Goal: Transaction & Acquisition: Purchase product/service

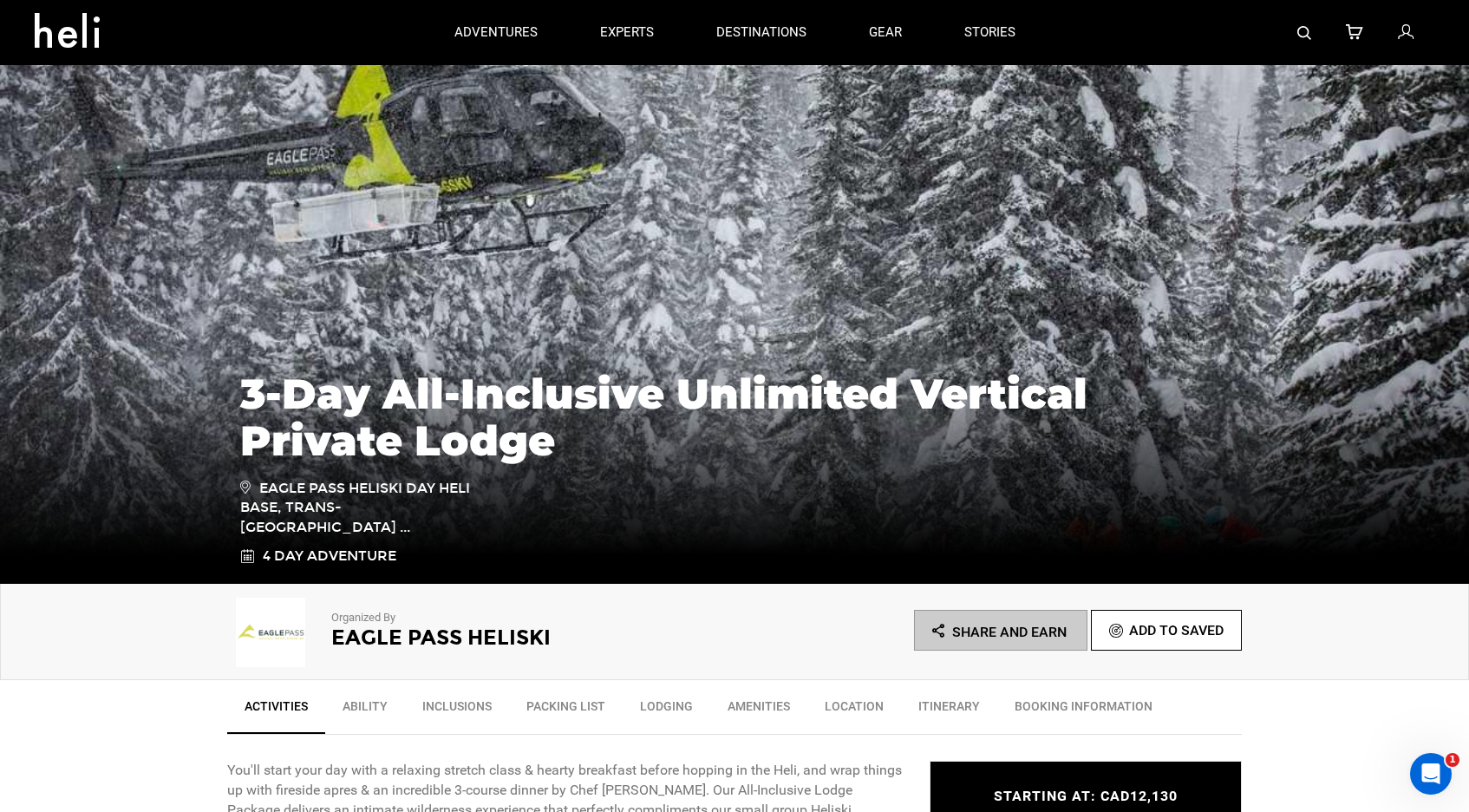
click at [1417, 40] on div at bounding box center [1241, 32] width 388 height 65
click at [1406, 35] on icon at bounding box center [1406, 32] width 16 height 23
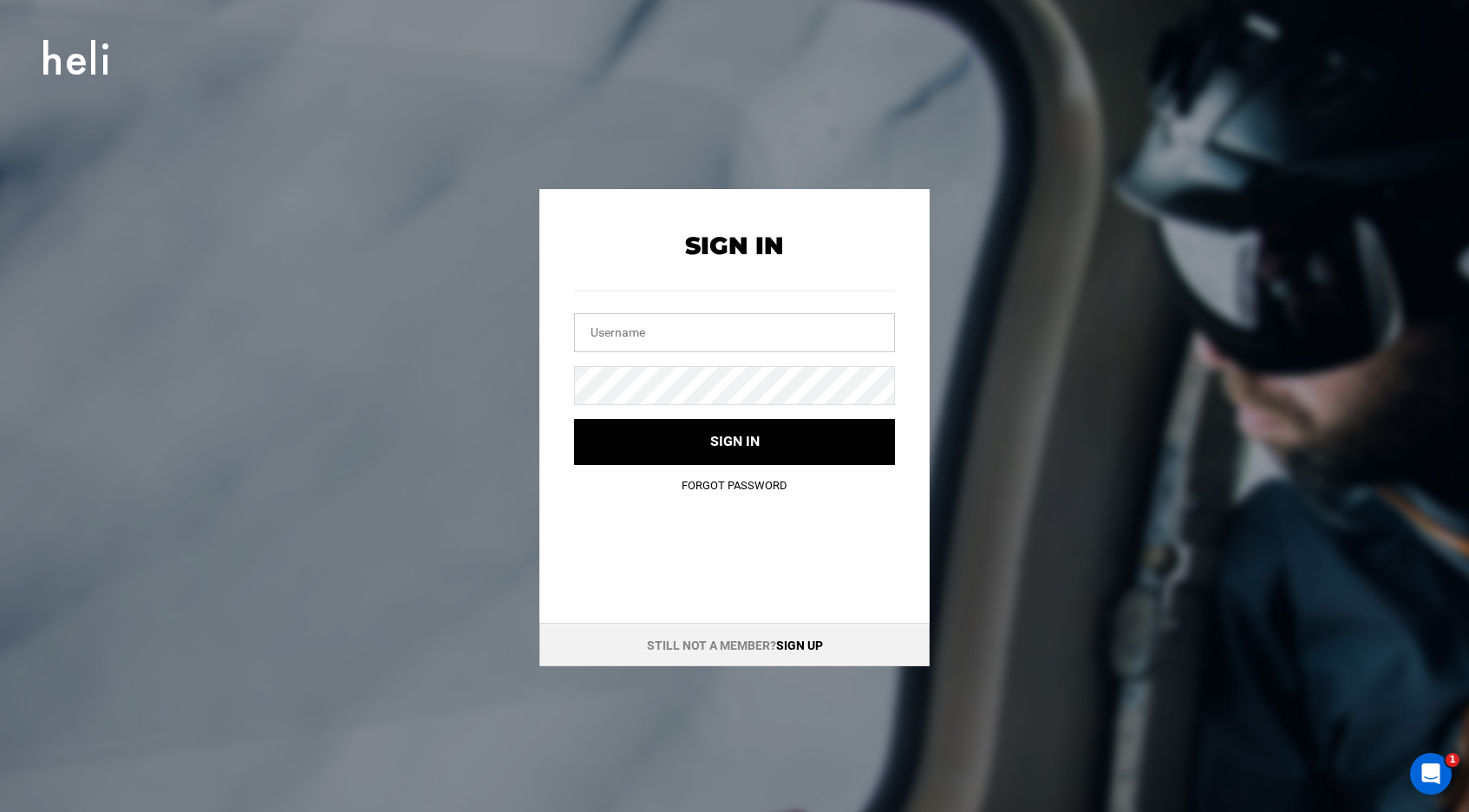
click at [684, 331] on input "text" at bounding box center [734, 332] width 321 height 39
type input "[PERSON_NAME][EMAIL_ADDRESS][PERSON_NAME][DOMAIN_NAME]"
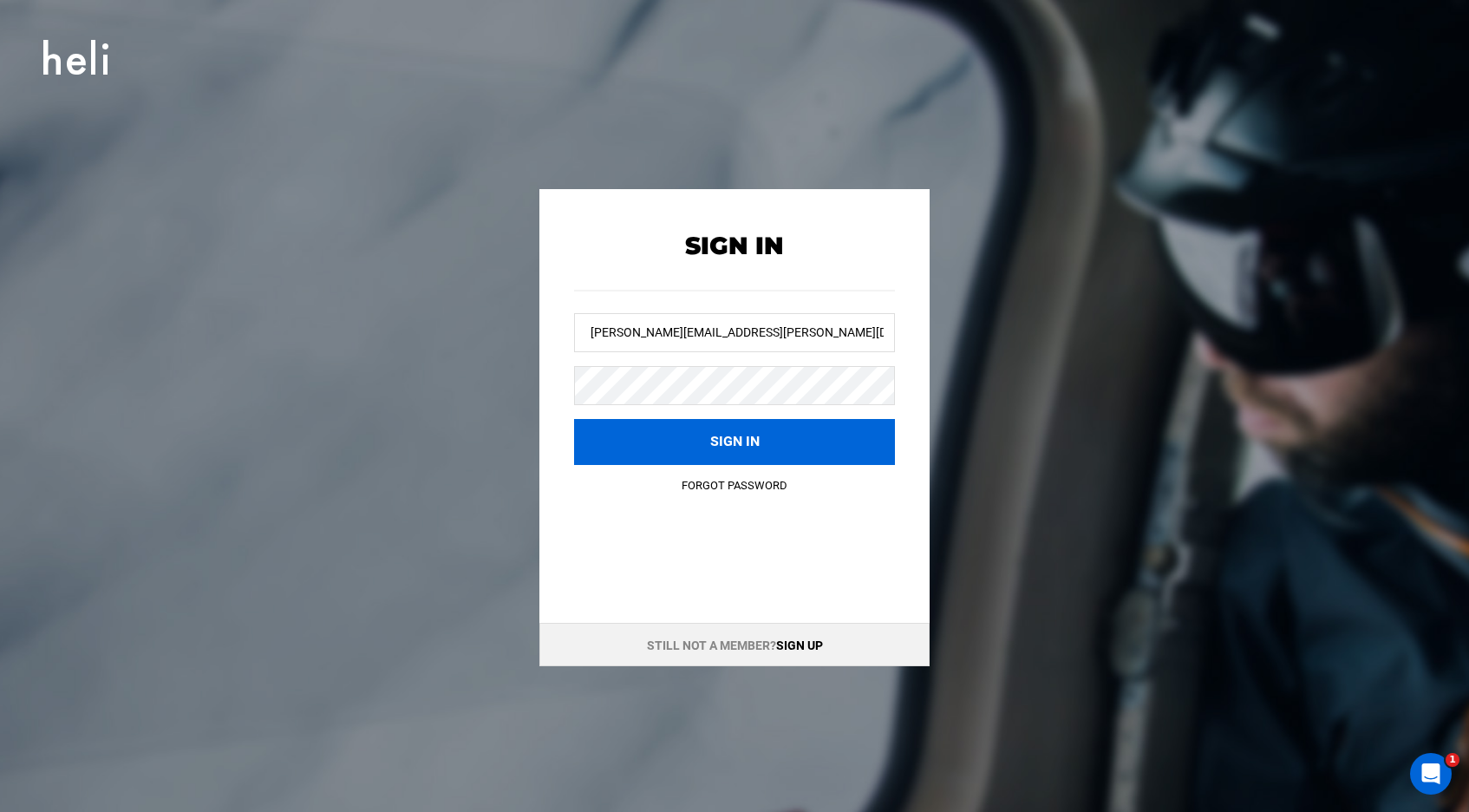
click at [728, 423] on button "Sign in" at bounding box center [734, 441] width 321 height 46
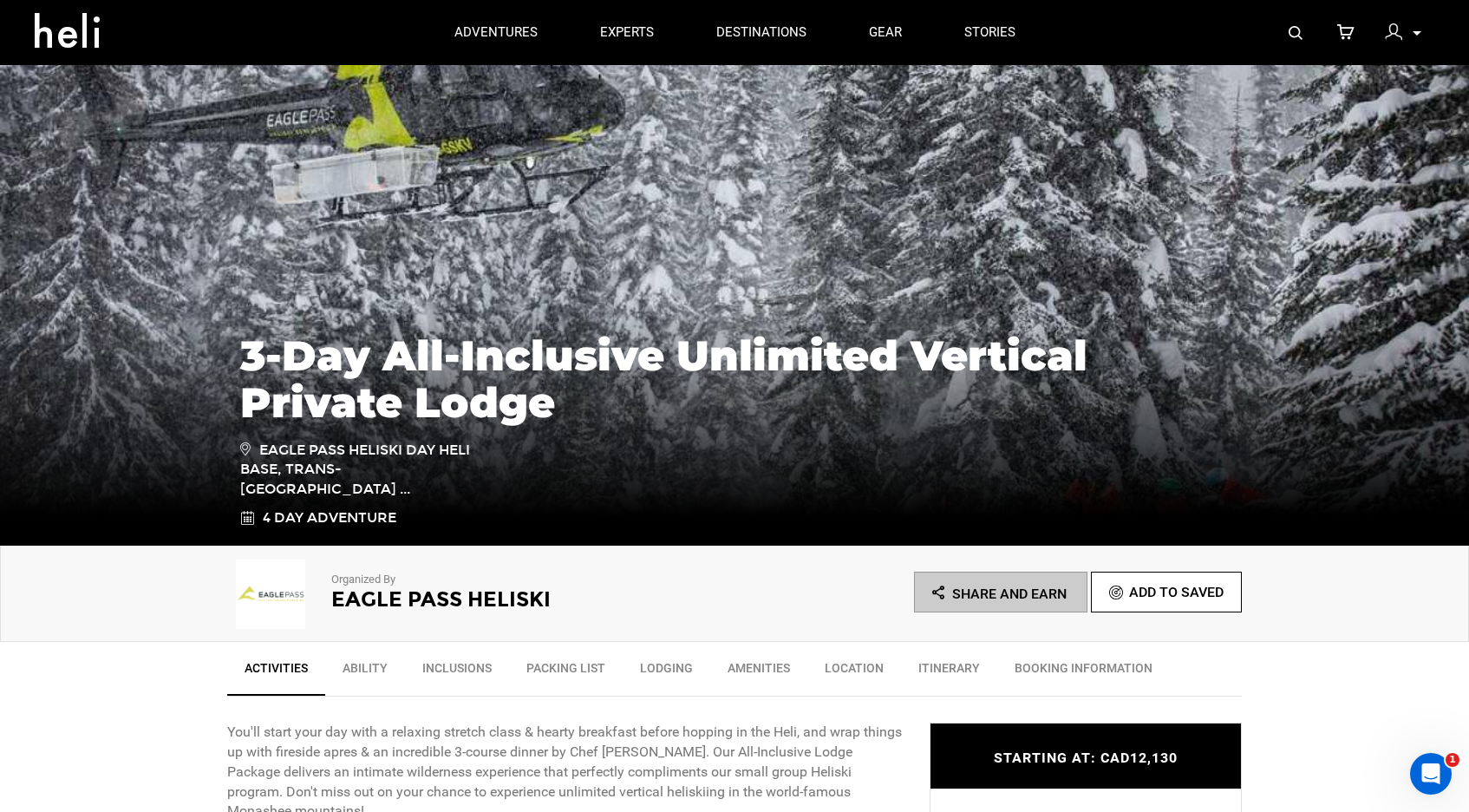
scroll to position [41, 0]
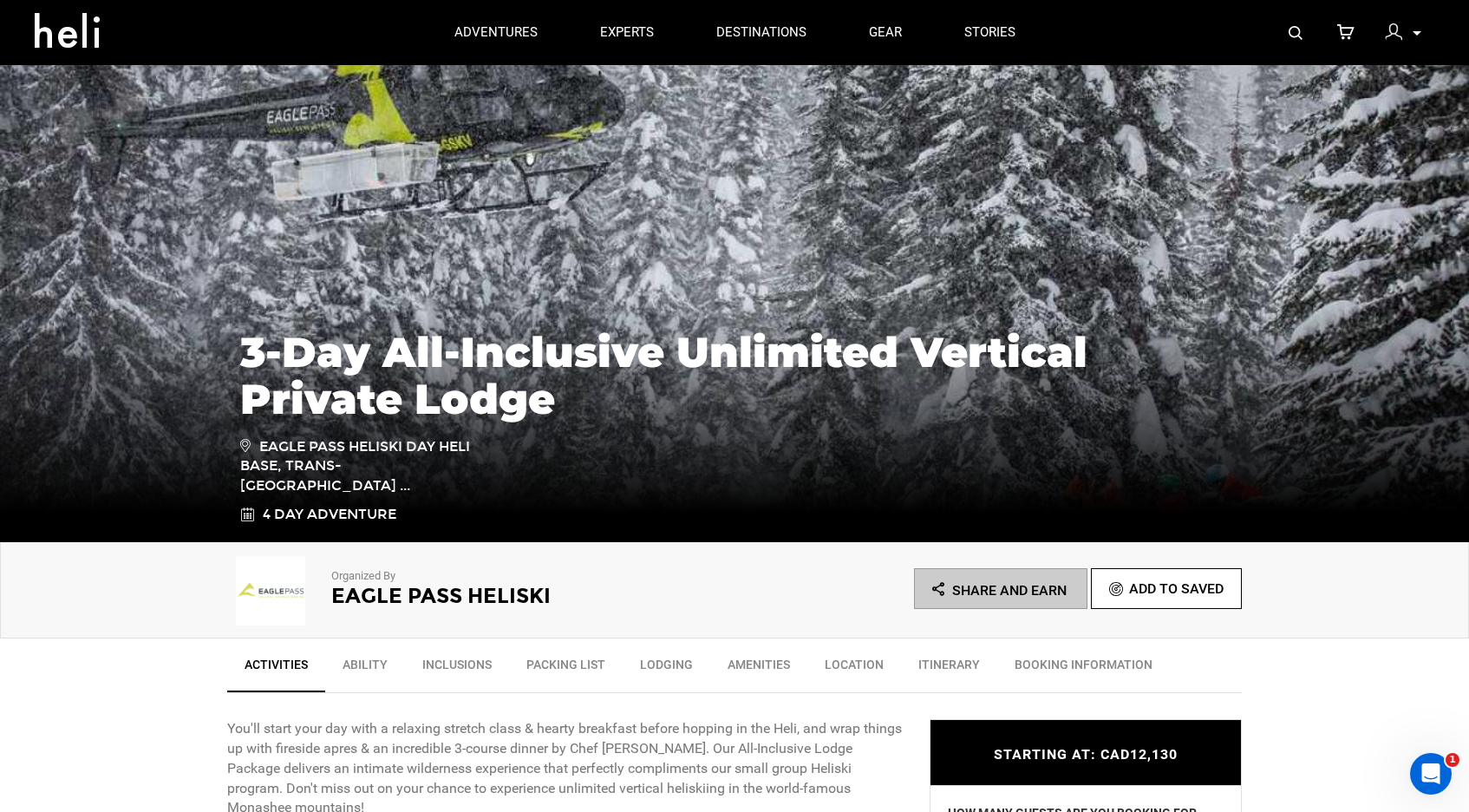
click at [1390, 29] on img at bounding box center [1394, 32] width 18 height 18
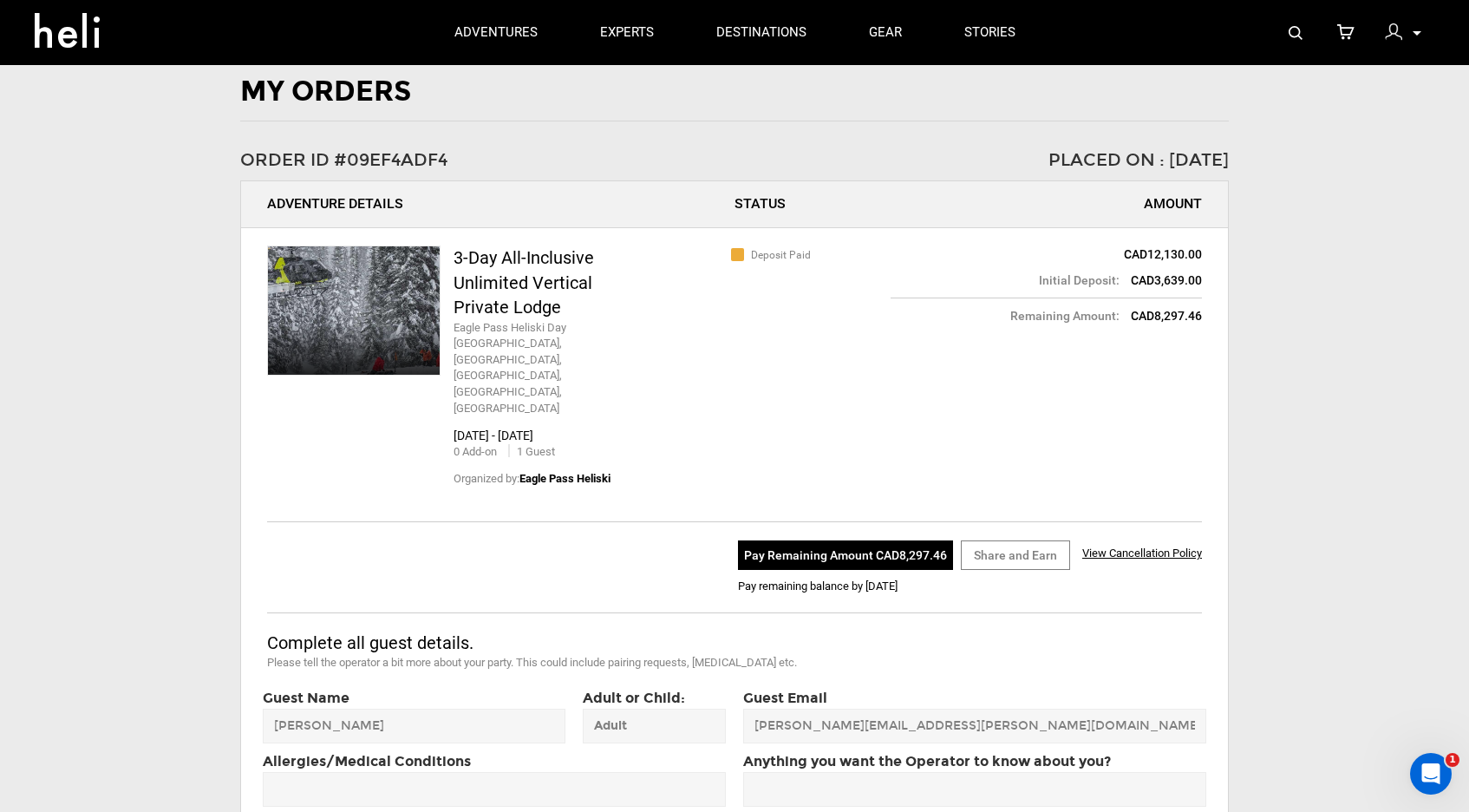
scroll to position [63, 0]
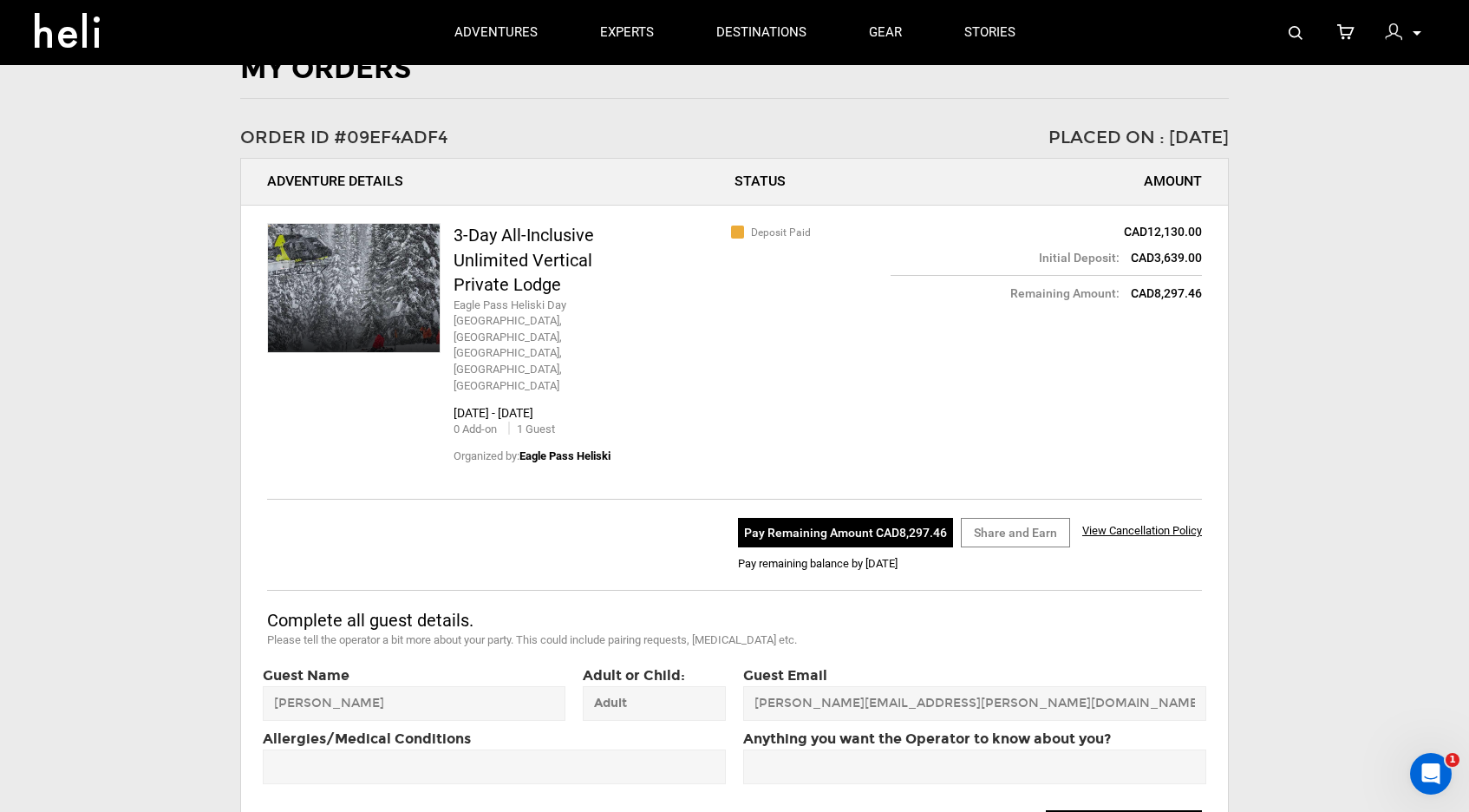
click at [831, 518] on button "Pay Remaining Amount CAD8,297.46" at bounding box center [846, 533] width 215 height 29
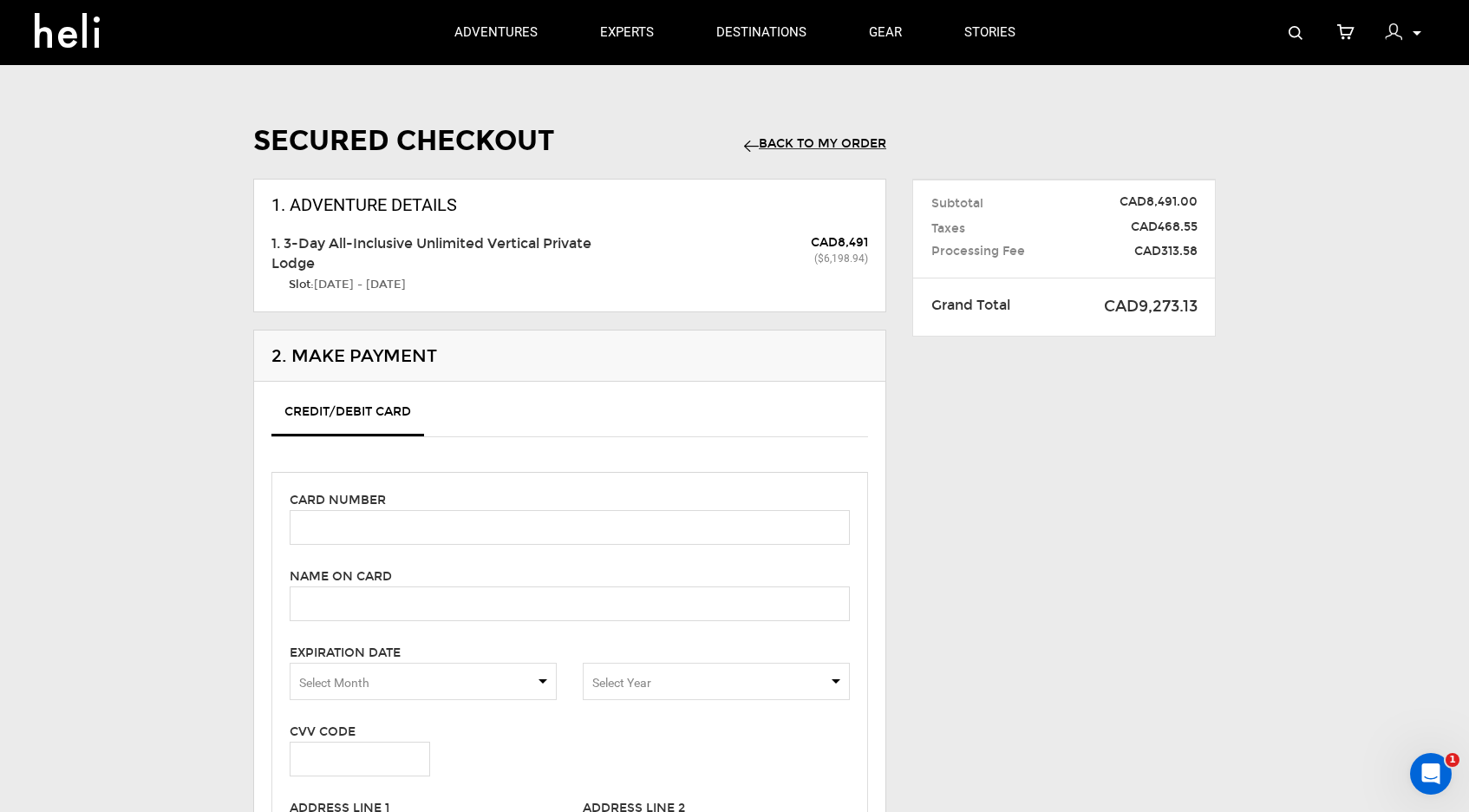
click at [808, 141] on link "Back to my Order" at bounding box center [815, 143] width 143 height 15
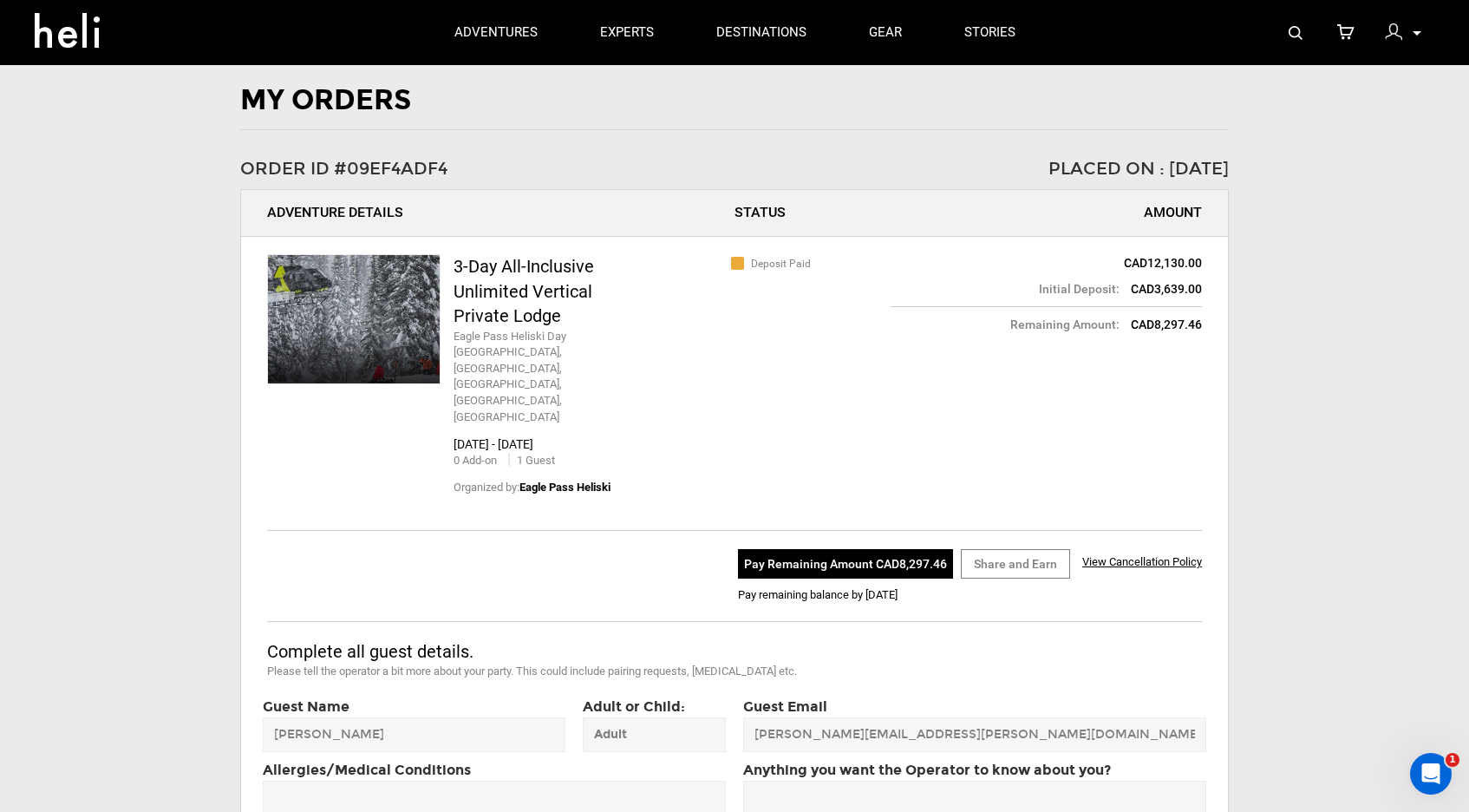
scroll to position [48, 0]
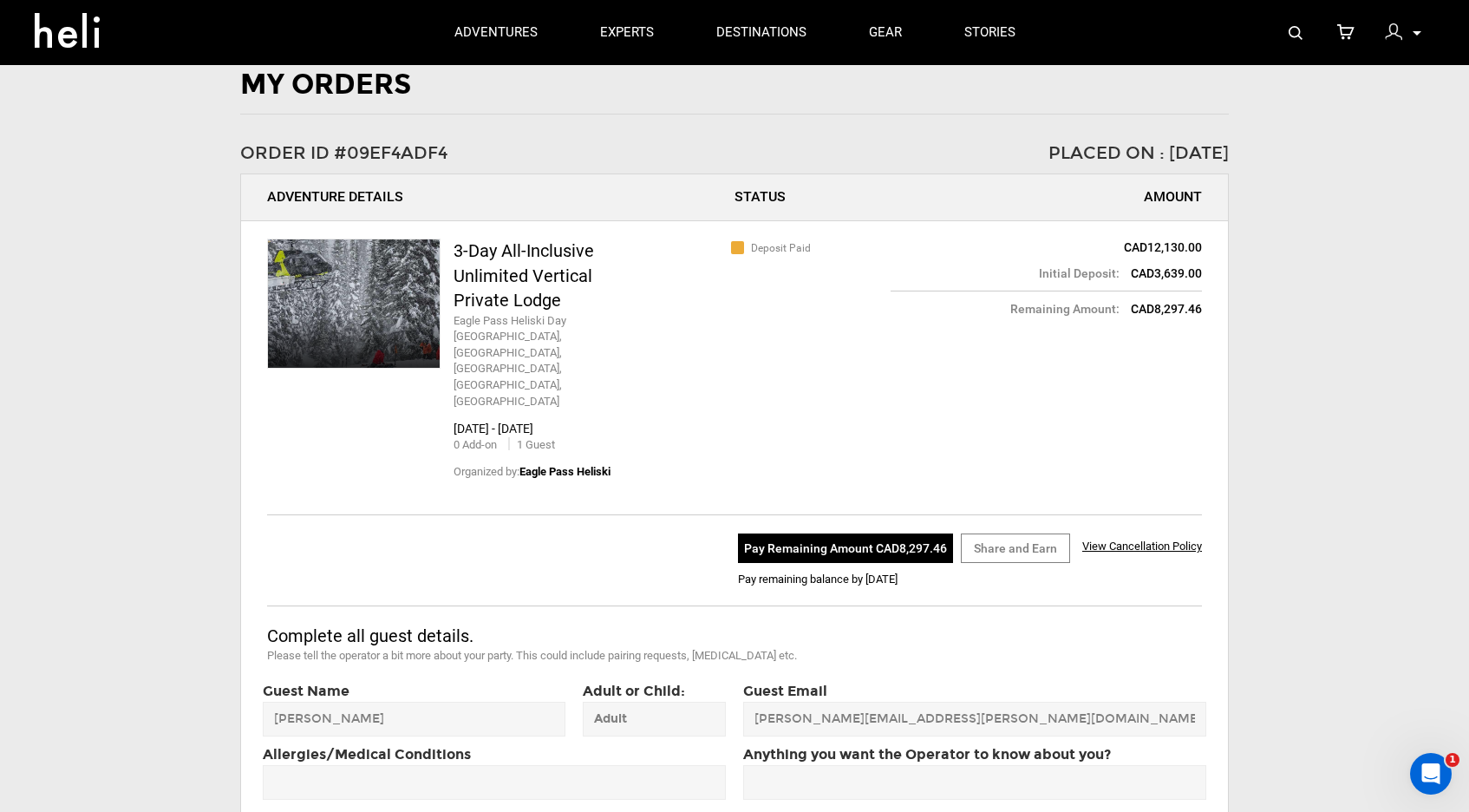
click at [843, 533] on button "Pay Remaining Amount CAD8,297.46" at bounding box center [846, 548] width 215 height 29
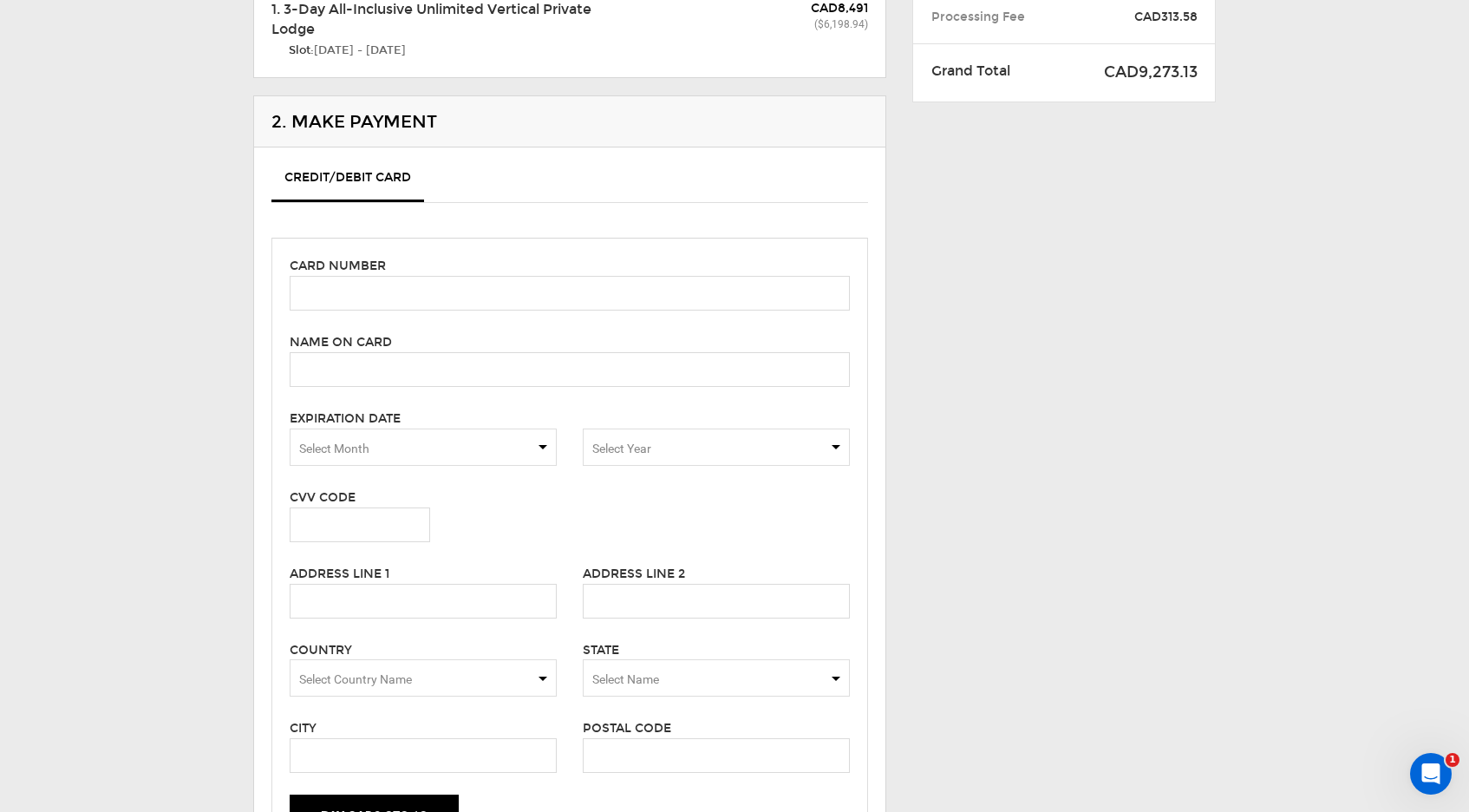
scroll to position [238, 0]
click at [472, 284] on input "text" at bounding box center [570, 289] width 560 height 34
type input "4147202465456240"
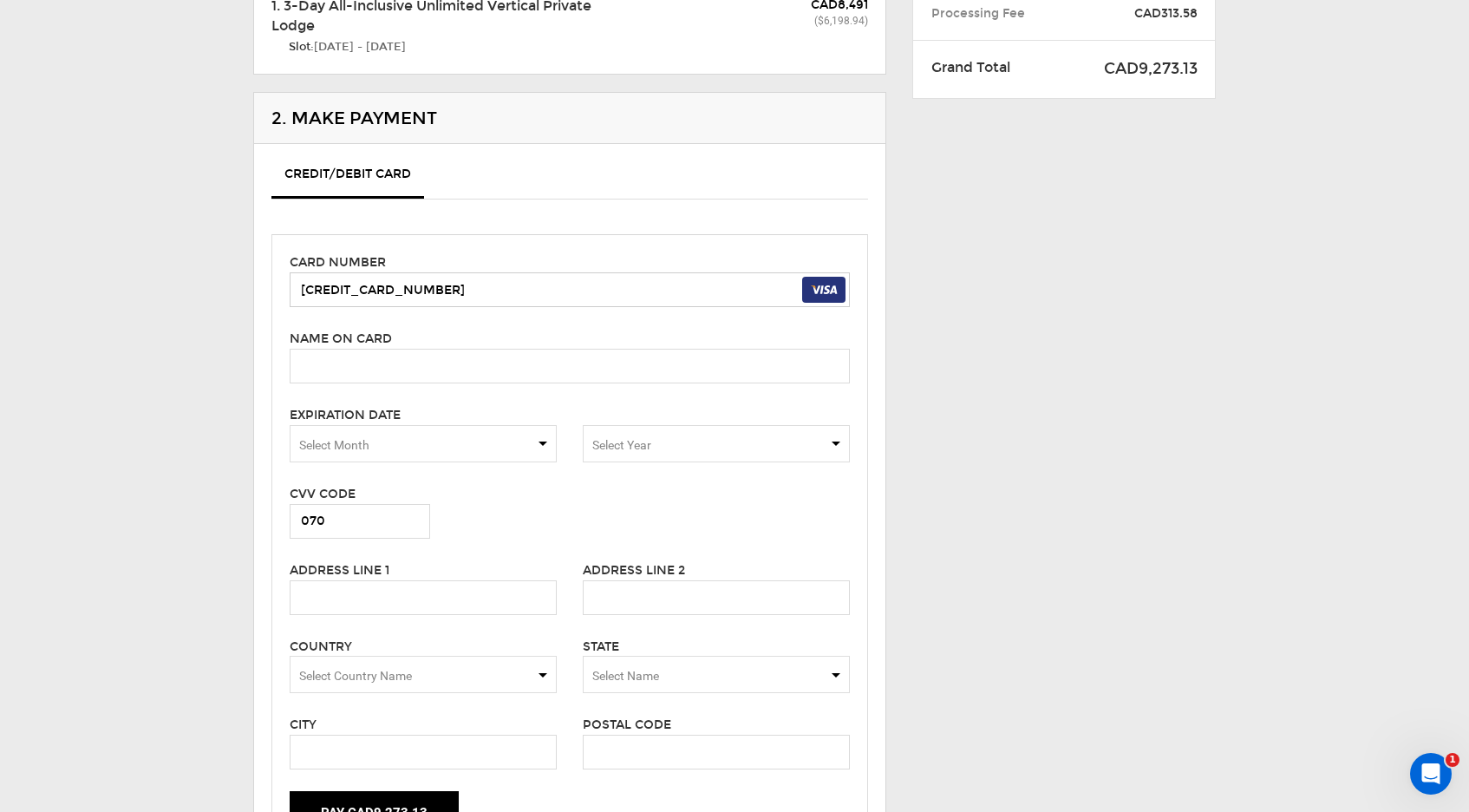
scroll to position [264, 0]
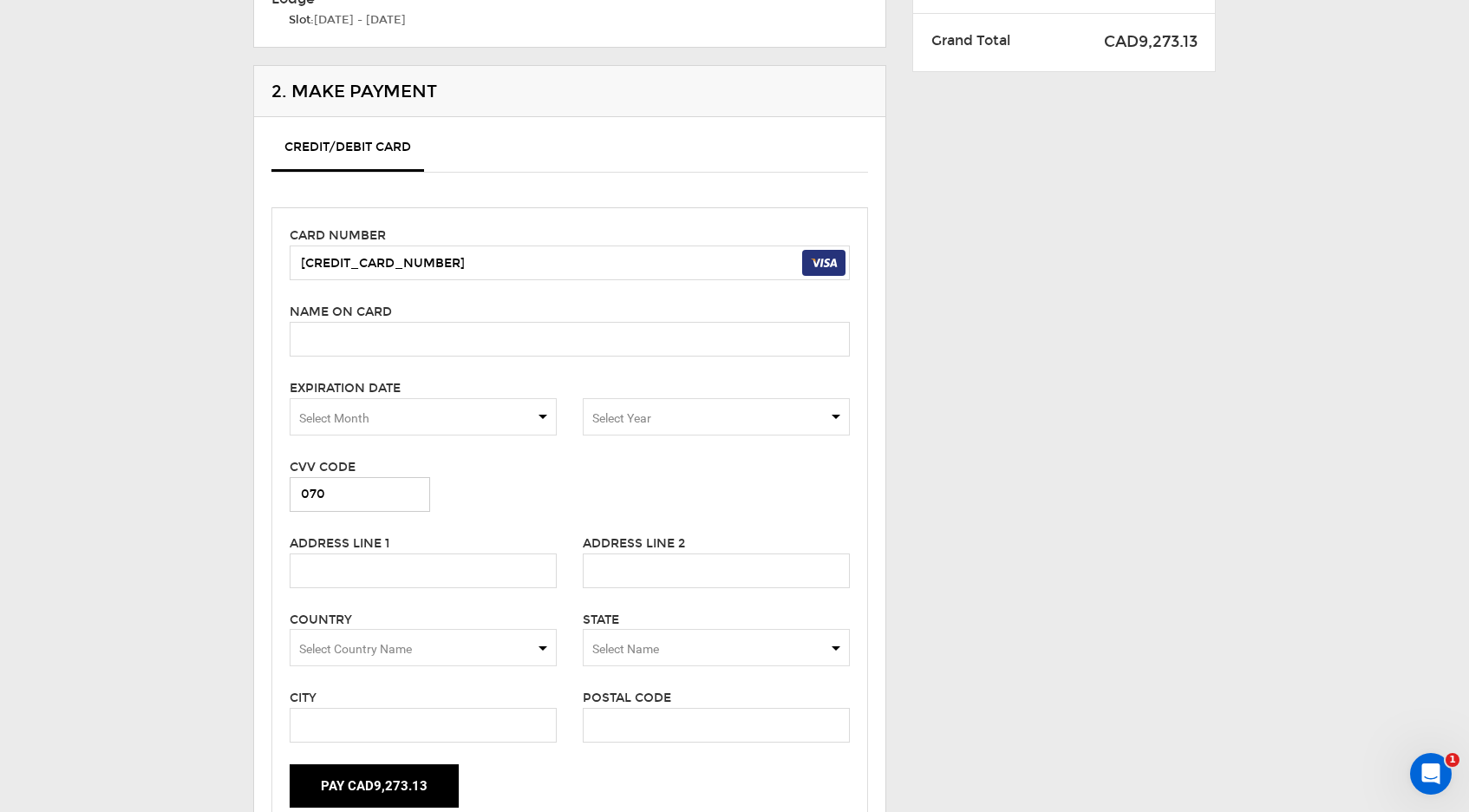
click at [349, 493] on input "070" at bounding box center [360, 493] width 141 height 34
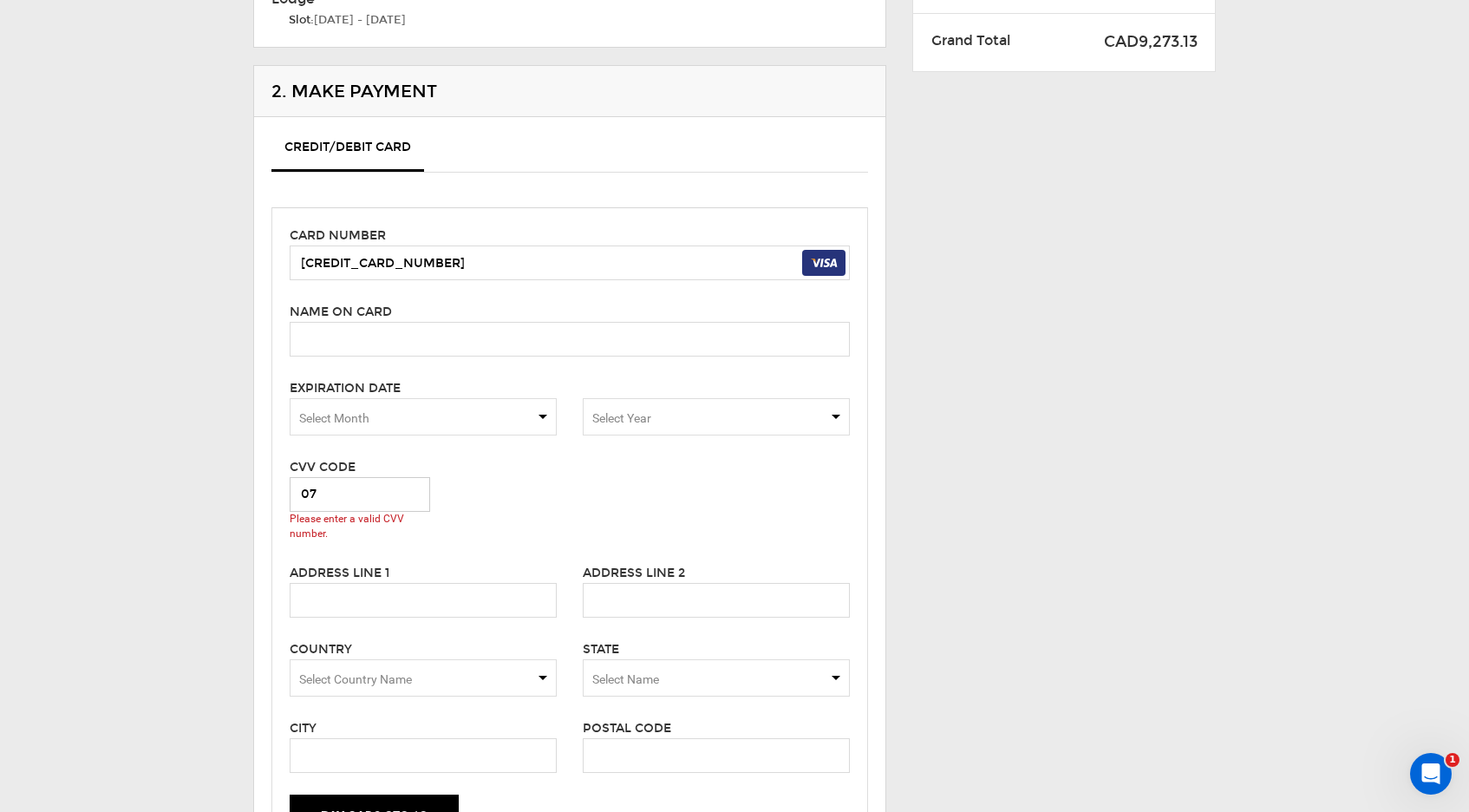
type input "0"
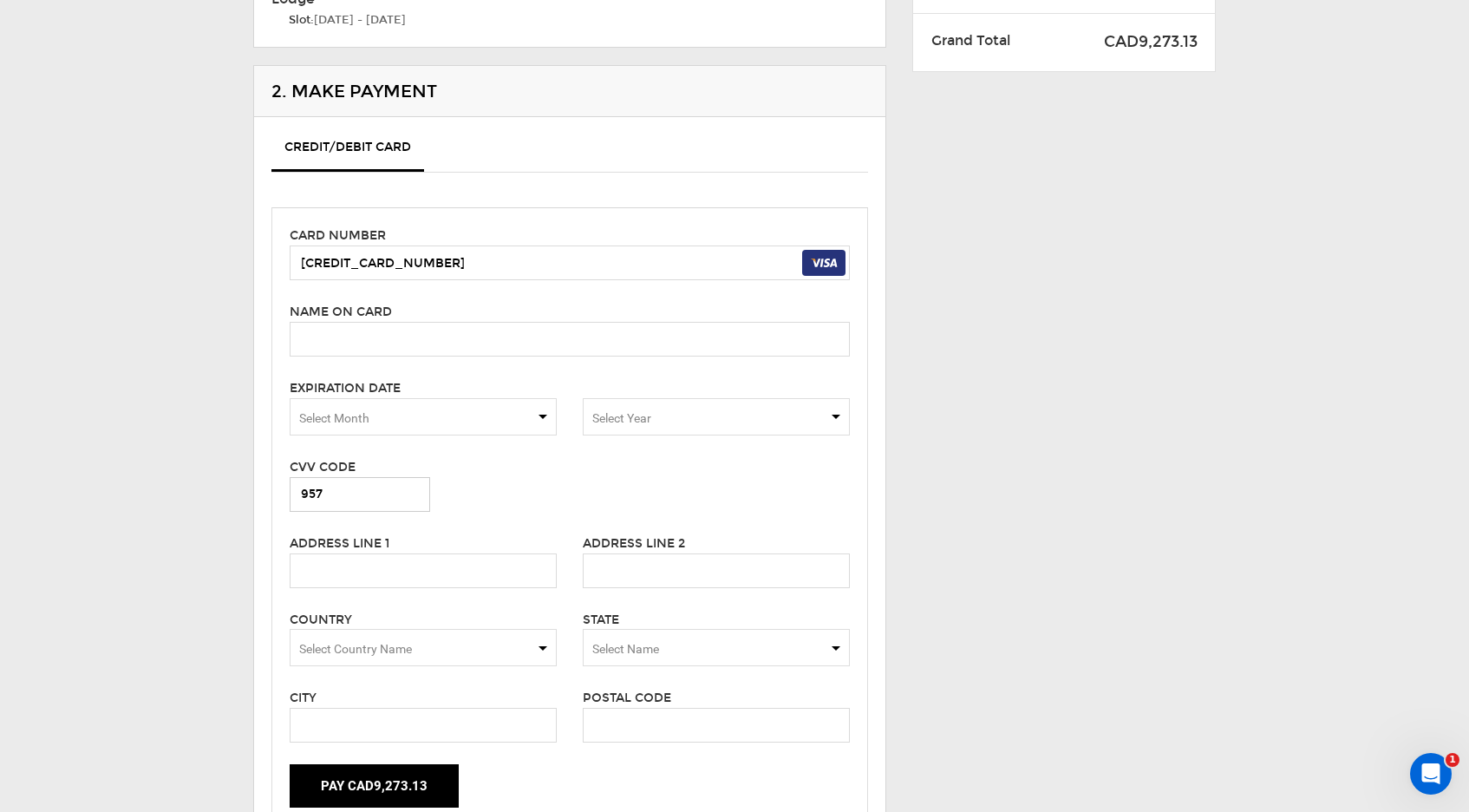
type input "957"
click at [584, 443] on div "Card number 4147202465456240 Name on card Please enter cardholder's name. Expir…" at bounding box center [569, 518] width 597 height 622
click at [526, 407] on span "Select Month" at bounding box center [424, 417] width 267 height 37
click at [427, 507] on span "10" at bounding box center [423, 505] width 265 height 34
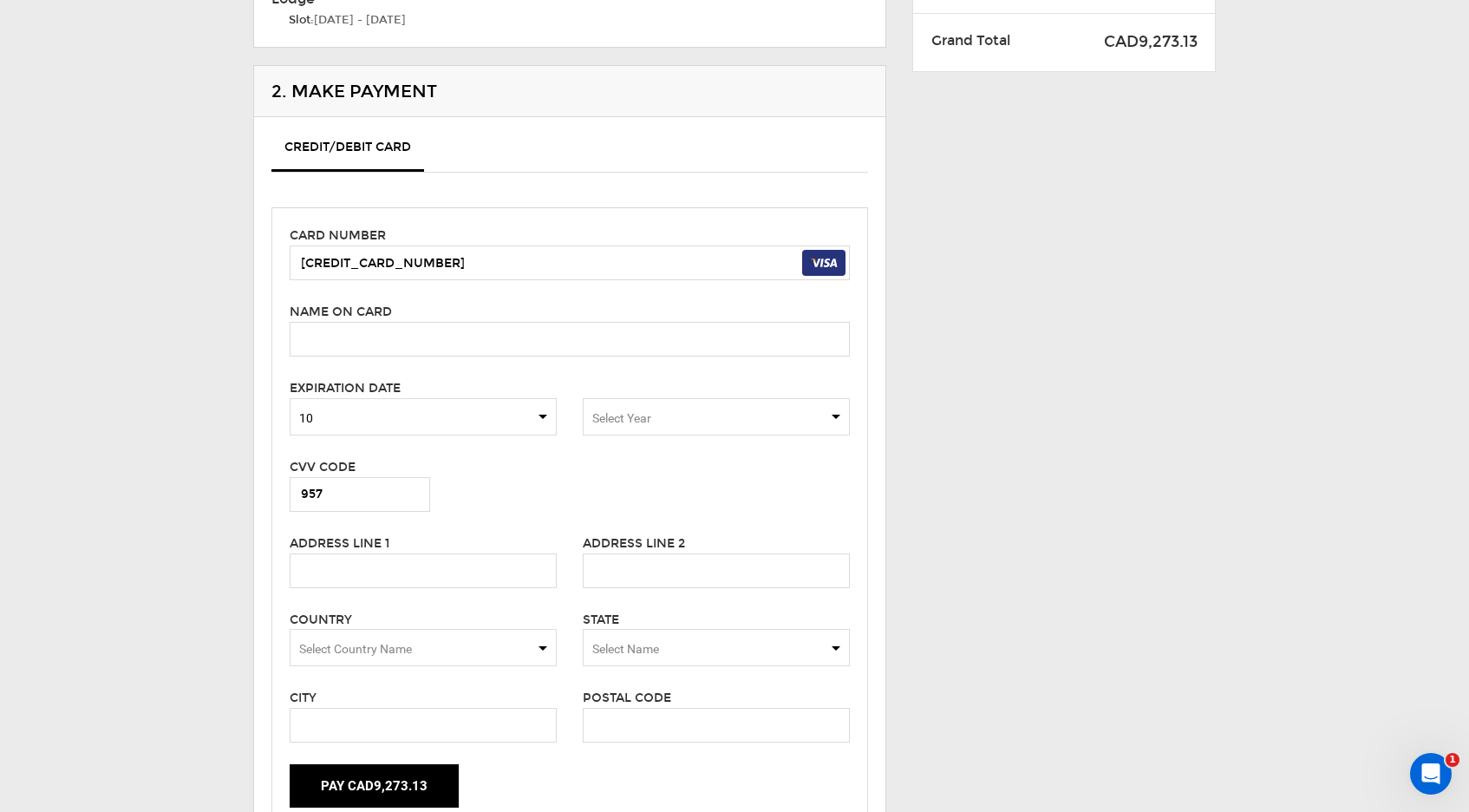
click at [657, 416] on span "Select Year" at bounding box center [717, 417] width 267 height 37
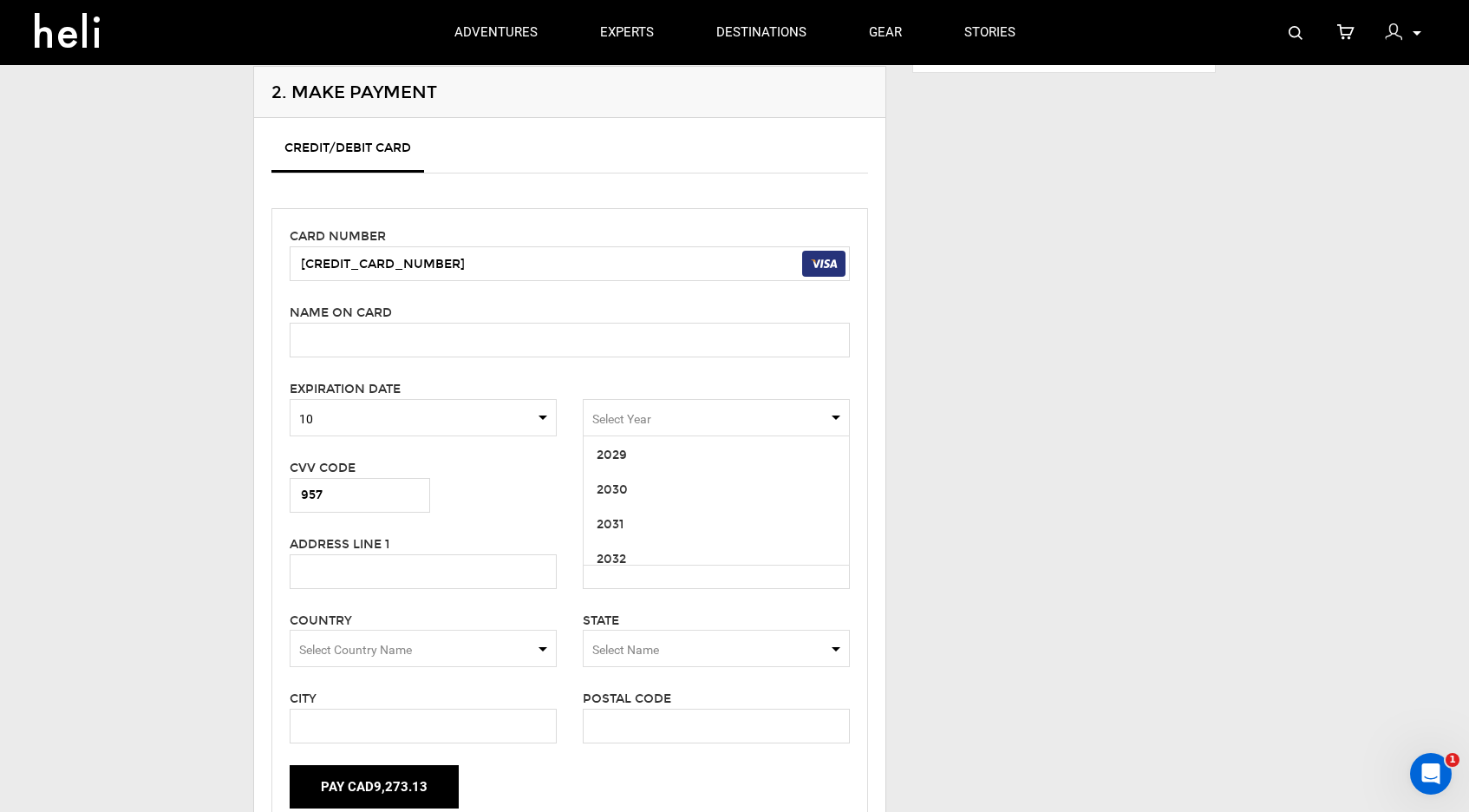
scroll to position [131, 0]
click at [647, 496] on span "2030" at bounding box center [717, 499] width 265 height 34
click at [326, 575] on input "text" at bounding box center [424, 571] width 267 height 34
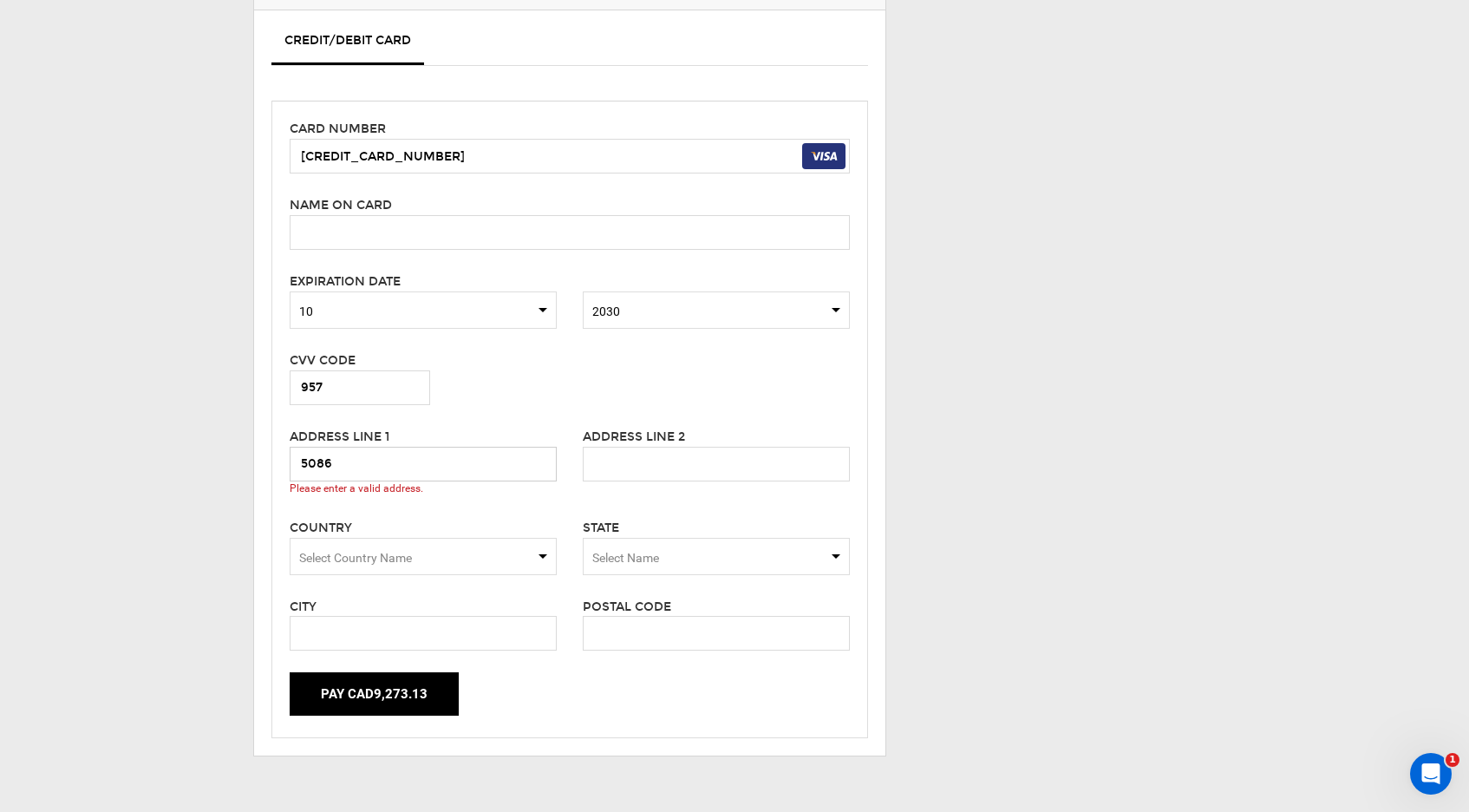
scroll to position [375, 0]
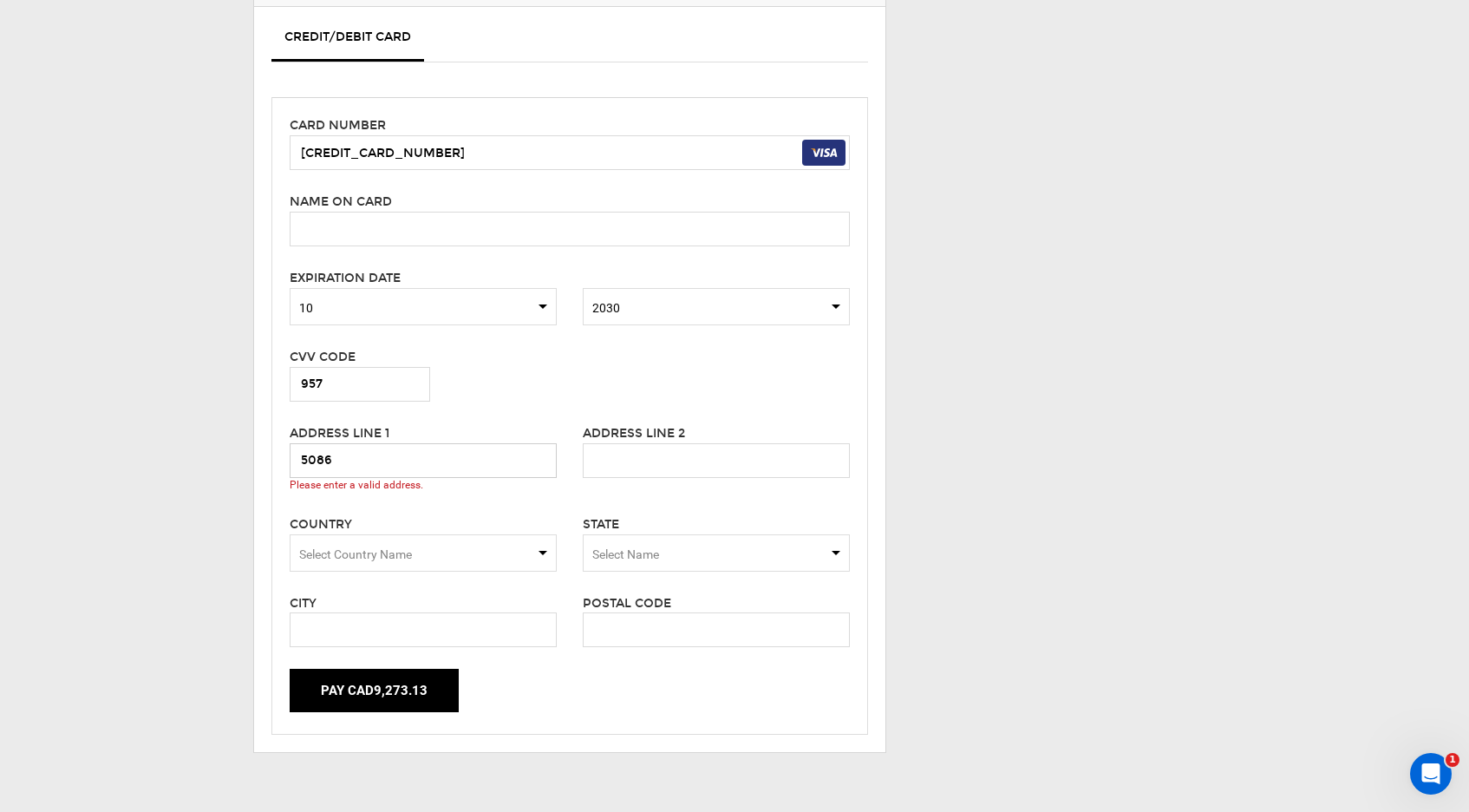
type input "5086"
click at [352, 220] on input "text" at bounding box center [570, 228] width 560 height 34
type input "Ruddman Davis"
click at [112, 290] on div "Secured Checkout Back to my Order 1. Adventure Details 1. 3-Day All-Inclusive U…" at bounding box center [734, 262] width 1469 height 1049
click at [362, 480] on span "Please enter a valid address." at bounding box center [424, 485] width 267 height 15
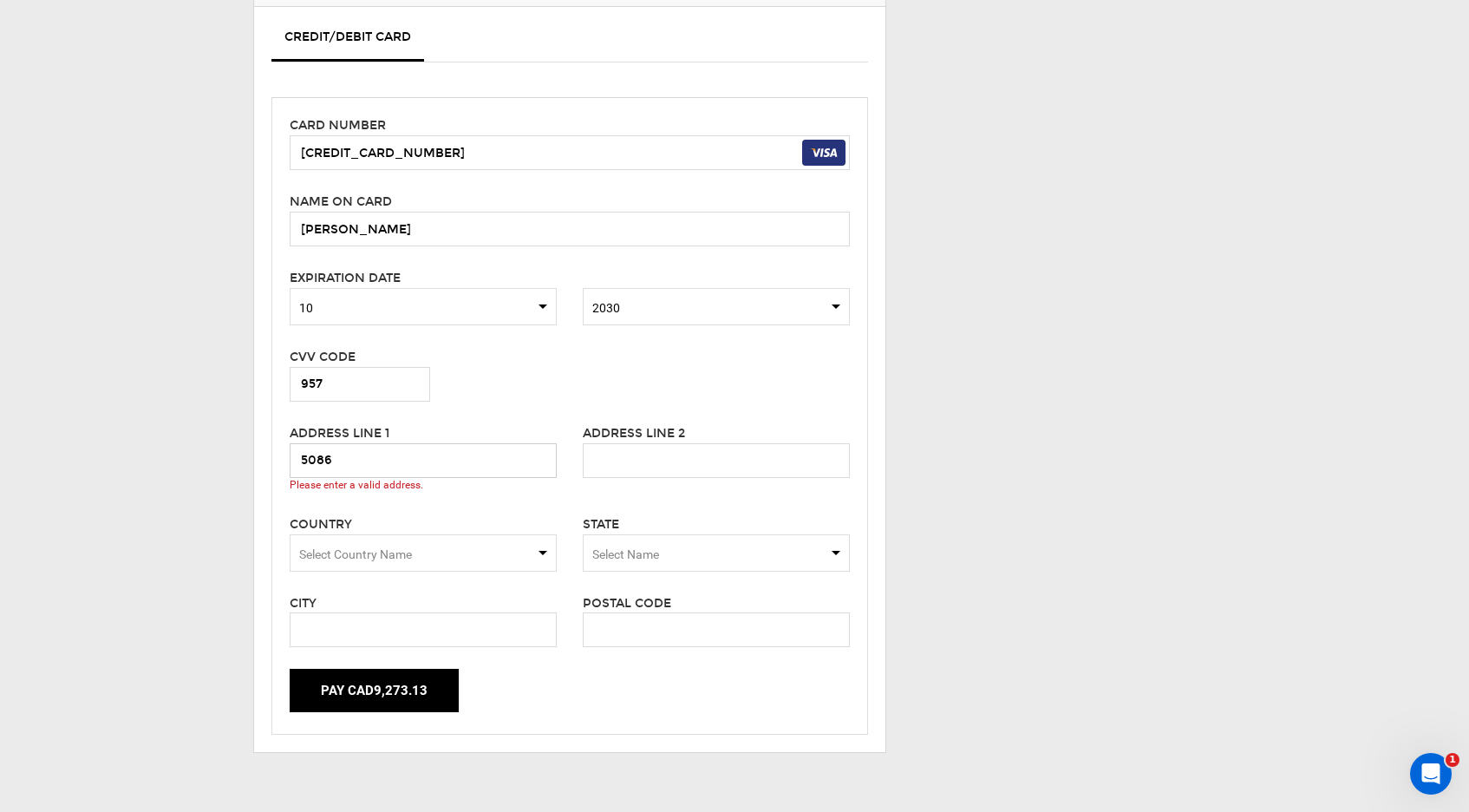
click at [351, 467] on input "5086" at bounding box center [424, 460] width 267 height 34
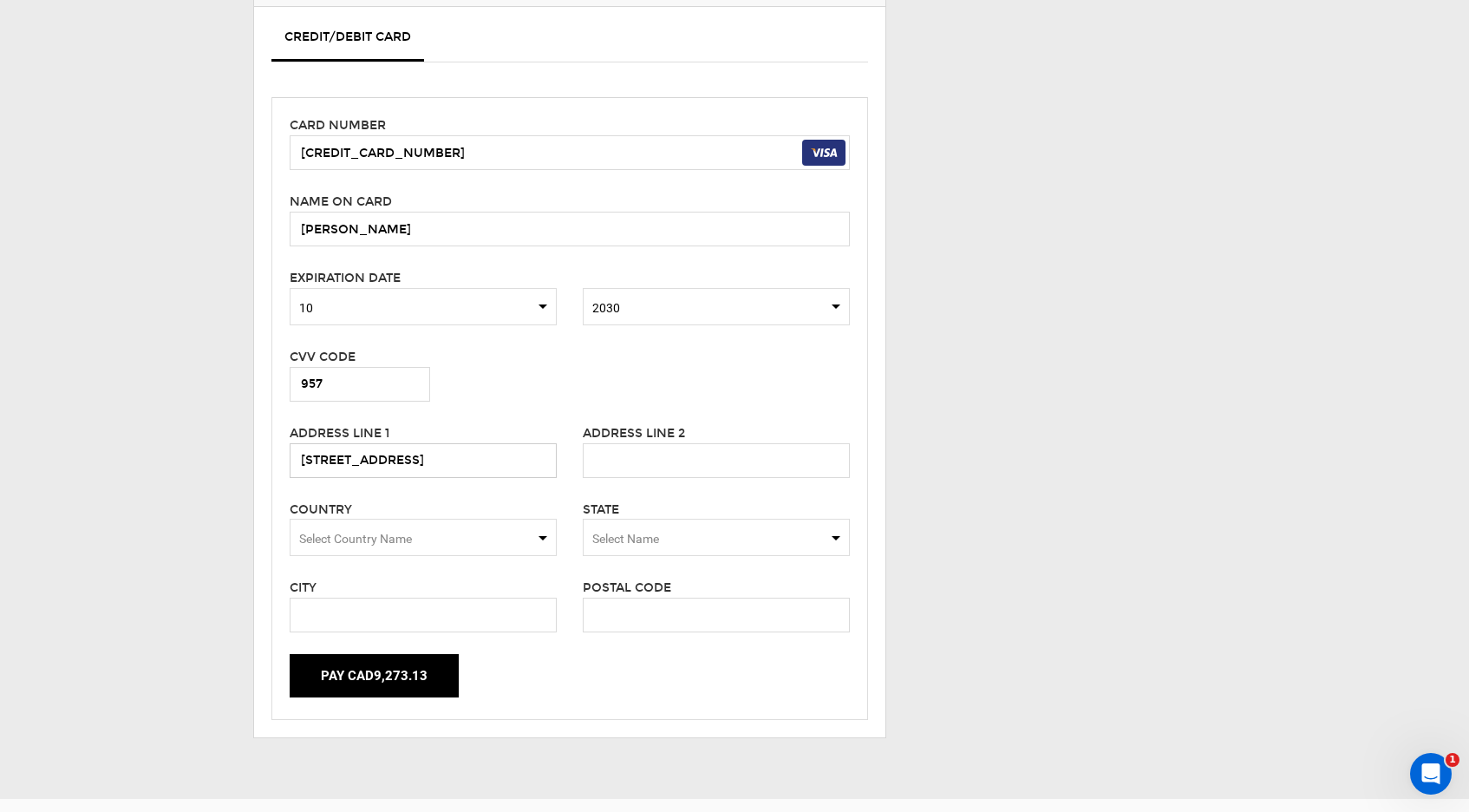
type input "5086 Opelu st"
click at [309, 523] on span "Select Country Name" at bounding box center [424, 537] width 267 height 37
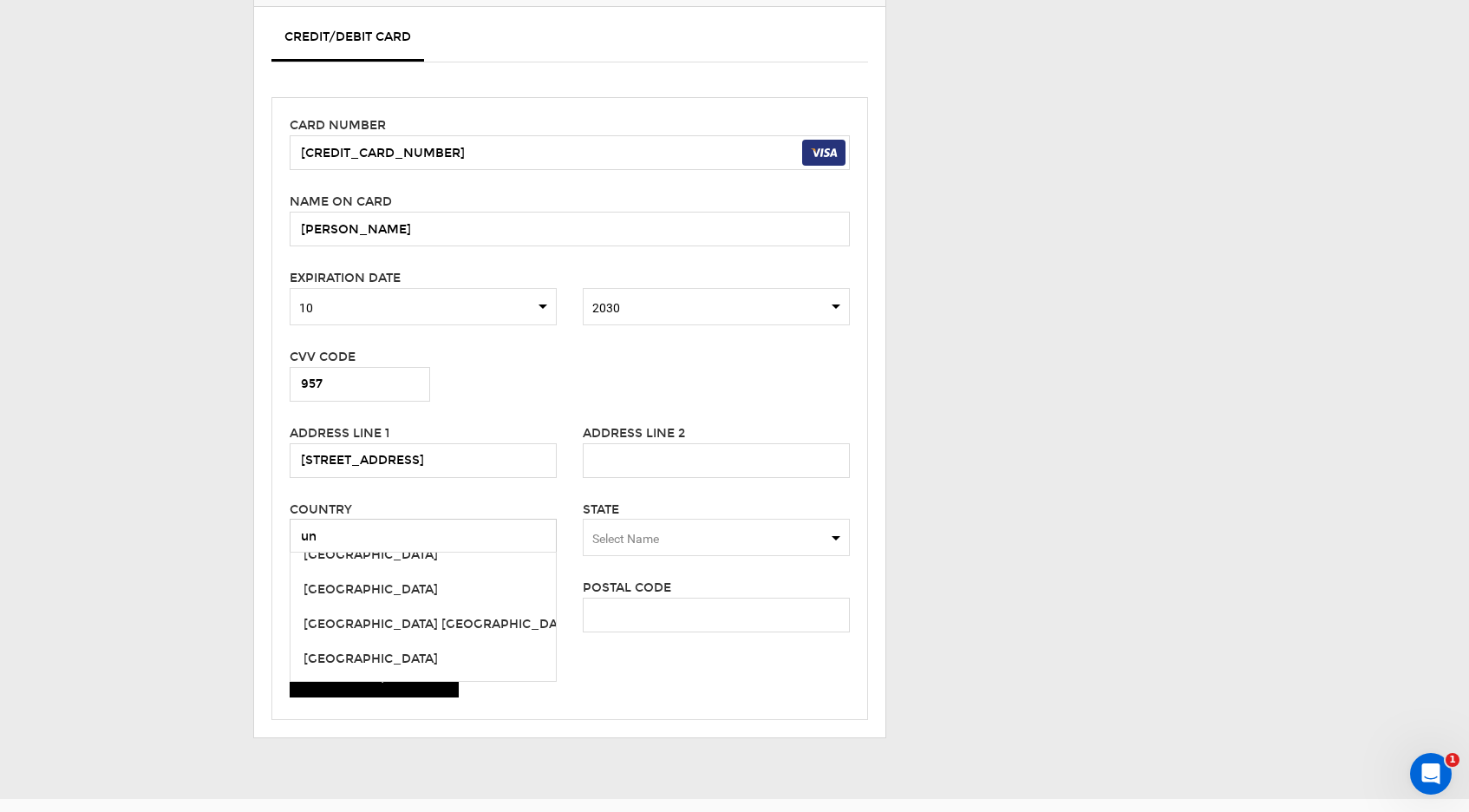
scroll to position [331, 0]
type input "United States"
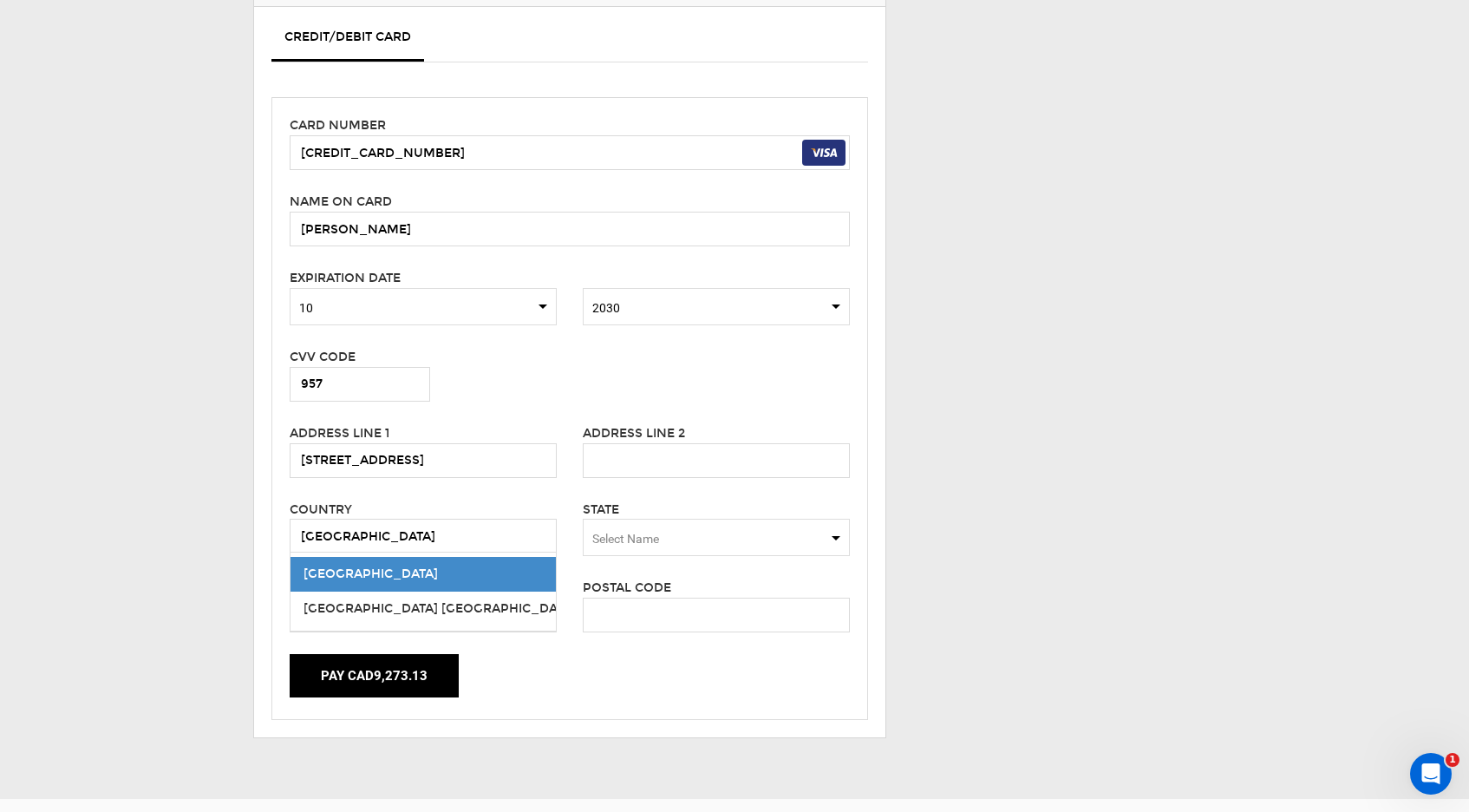
click at [655, 539] on span "Select Name" at bounding box center [625, 539] width 67 height 14
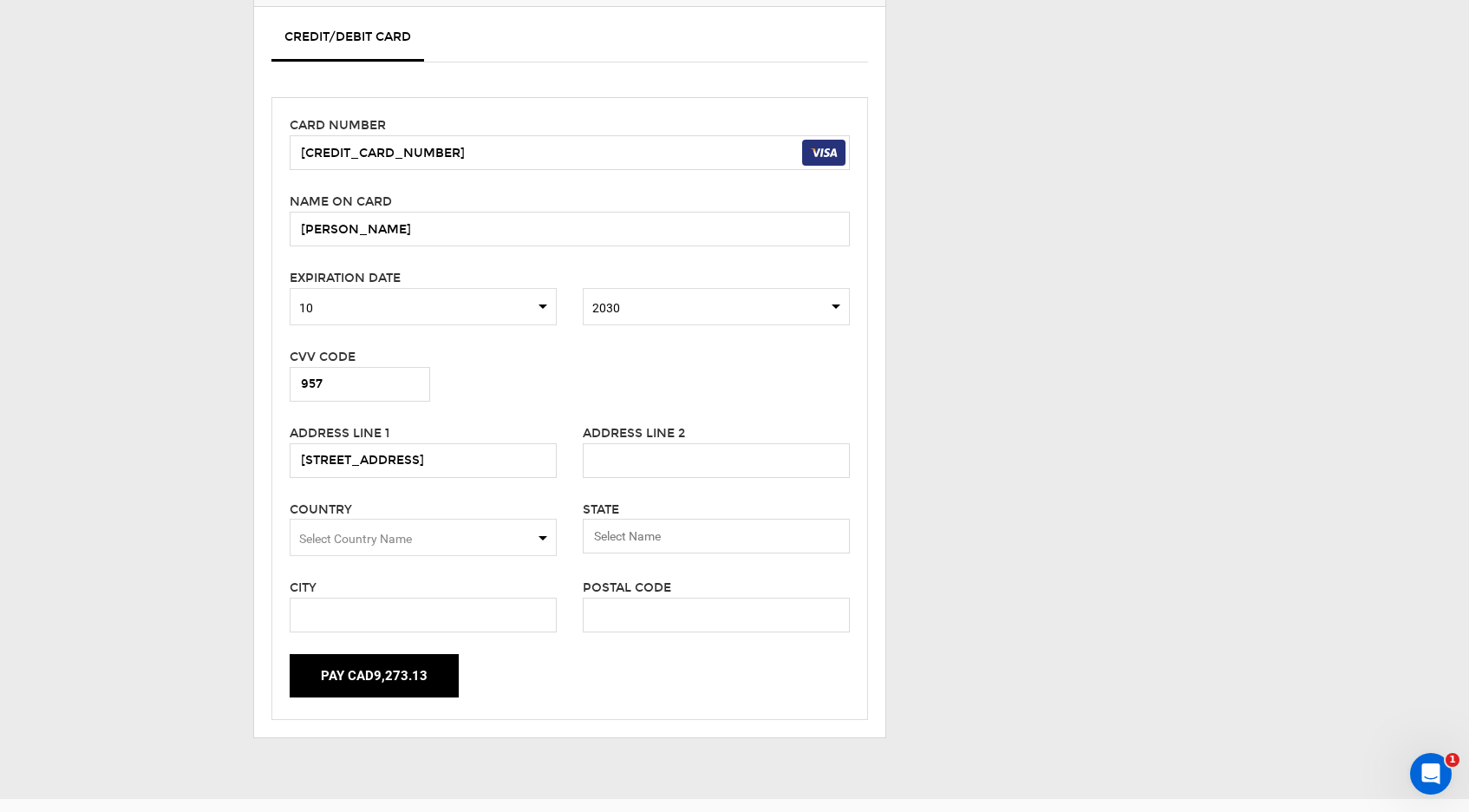
click at [516, 541] on span "Select Country Name" at bounding box center [424, 537] width 267 height 37
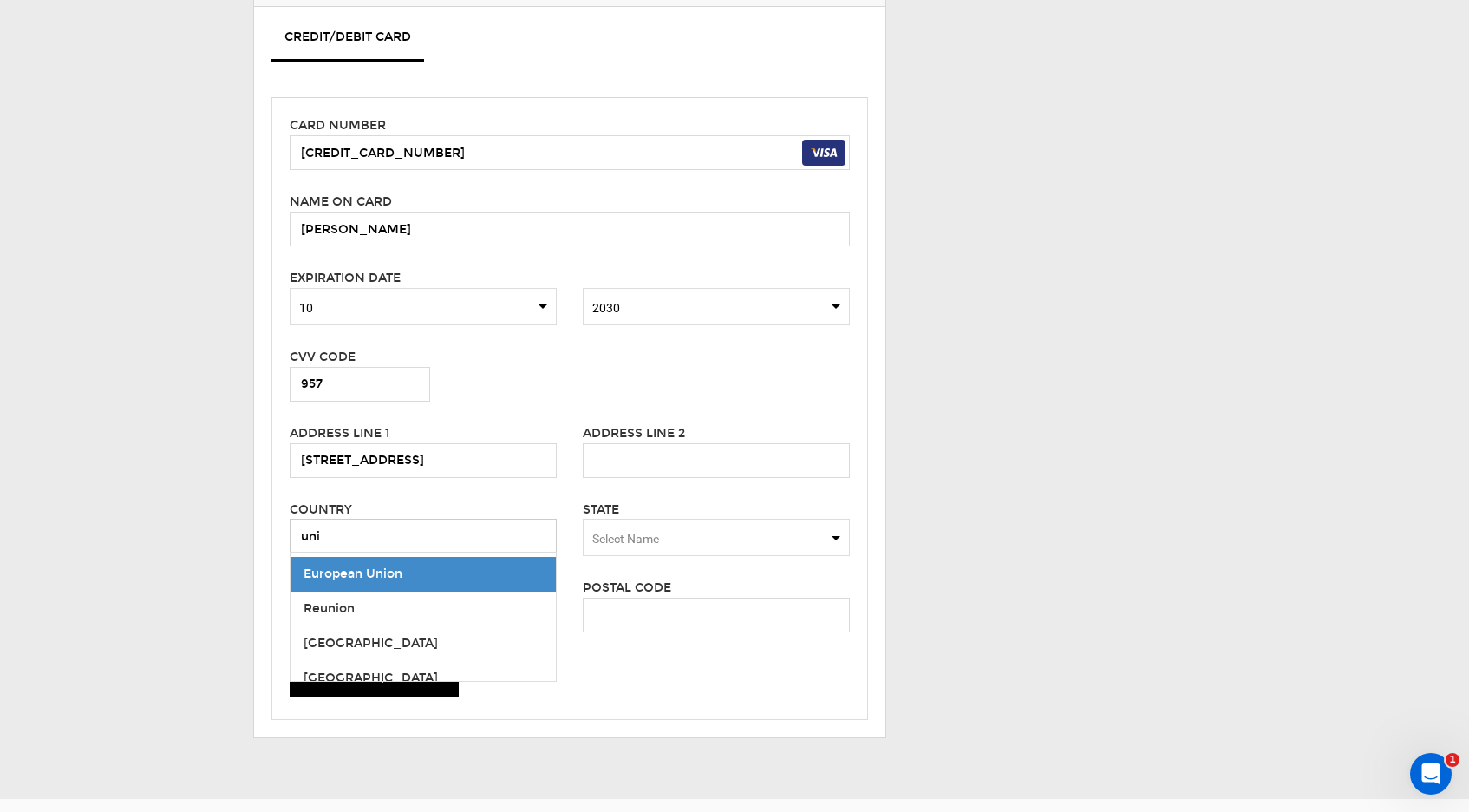
type input "United States"
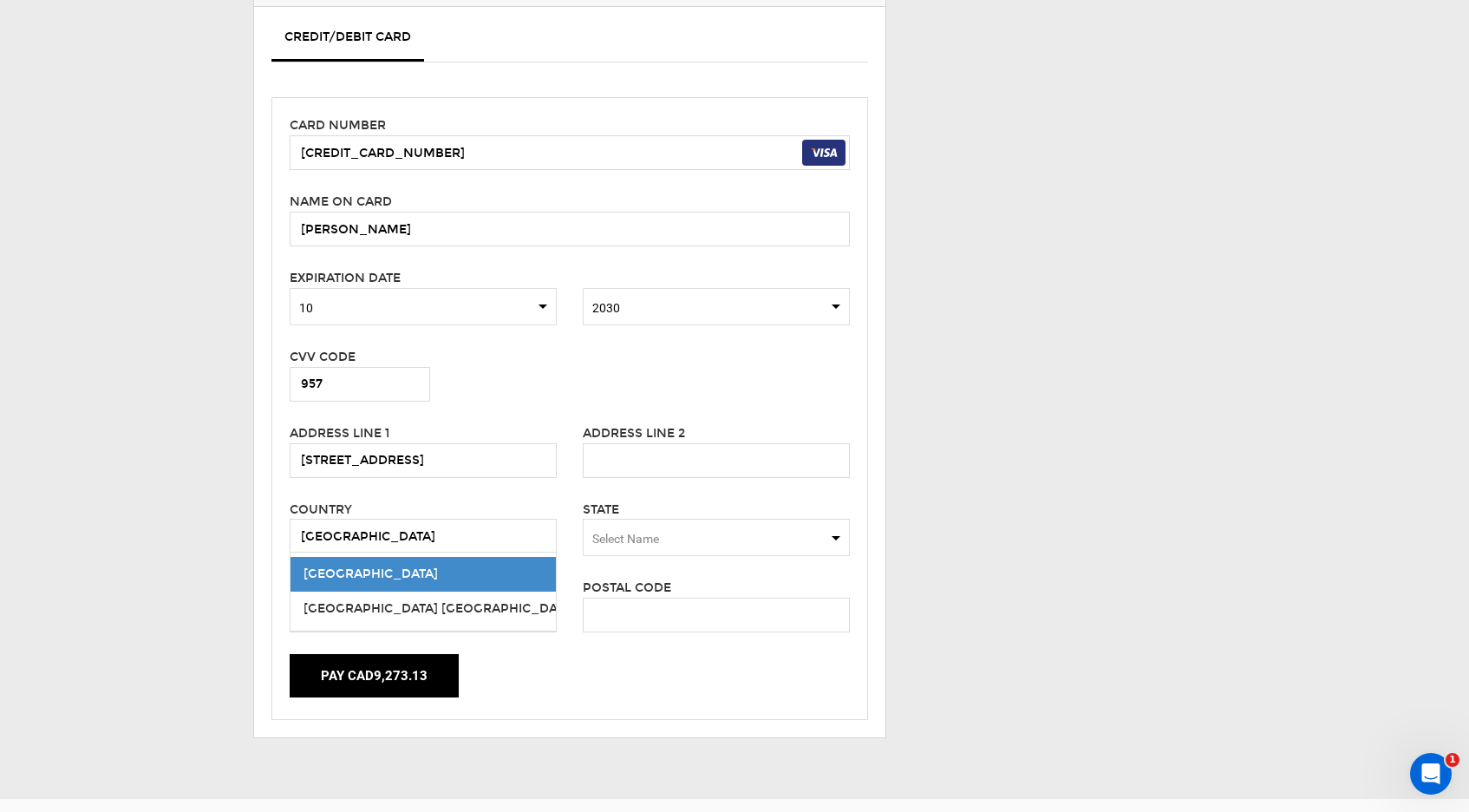
click at [376, 581] on span "United States" at bounding box center [371, 573] width 135 height 15
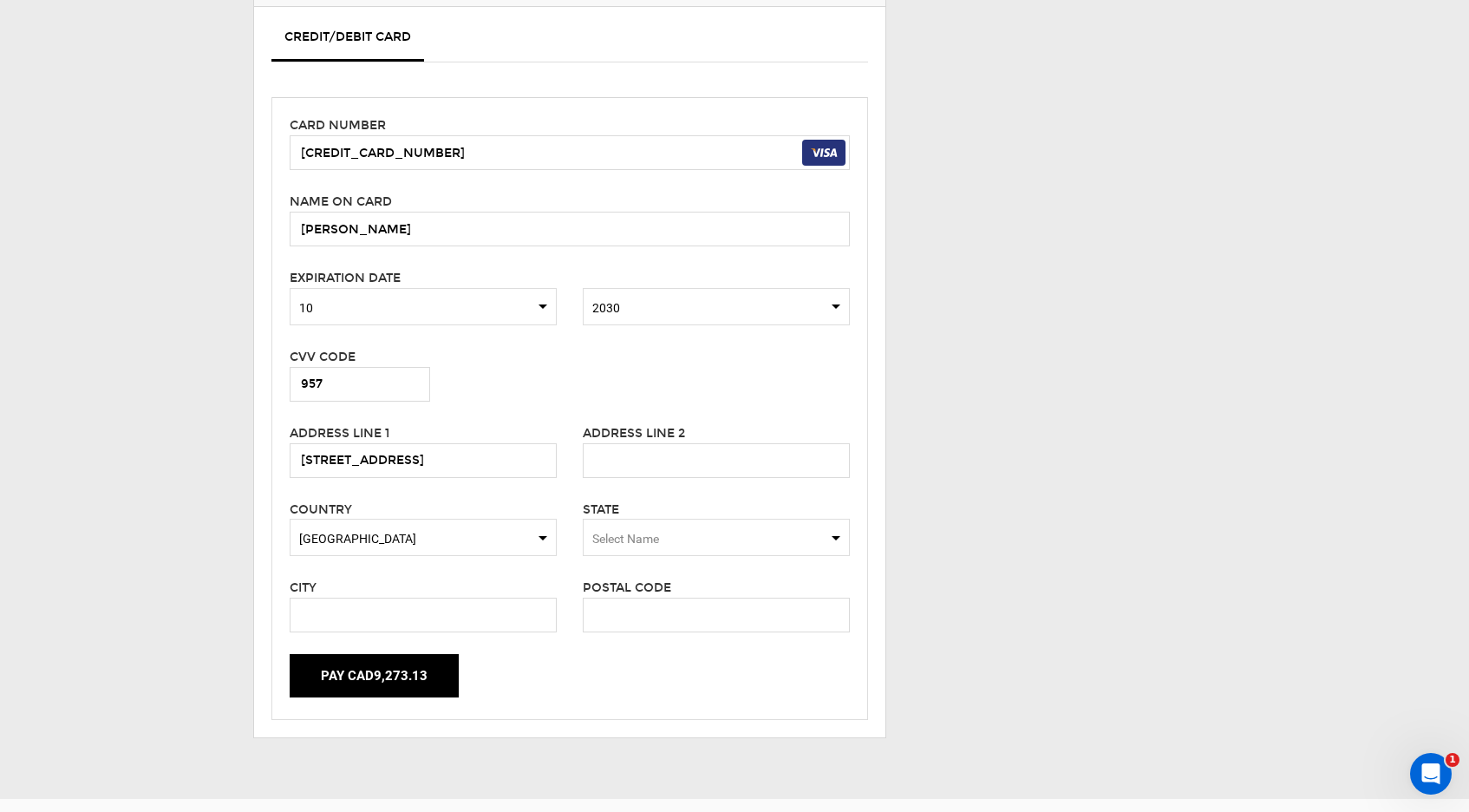
click at [673, 535] on span "Select Name" at bounding box center [717, 537] width 267 height 37
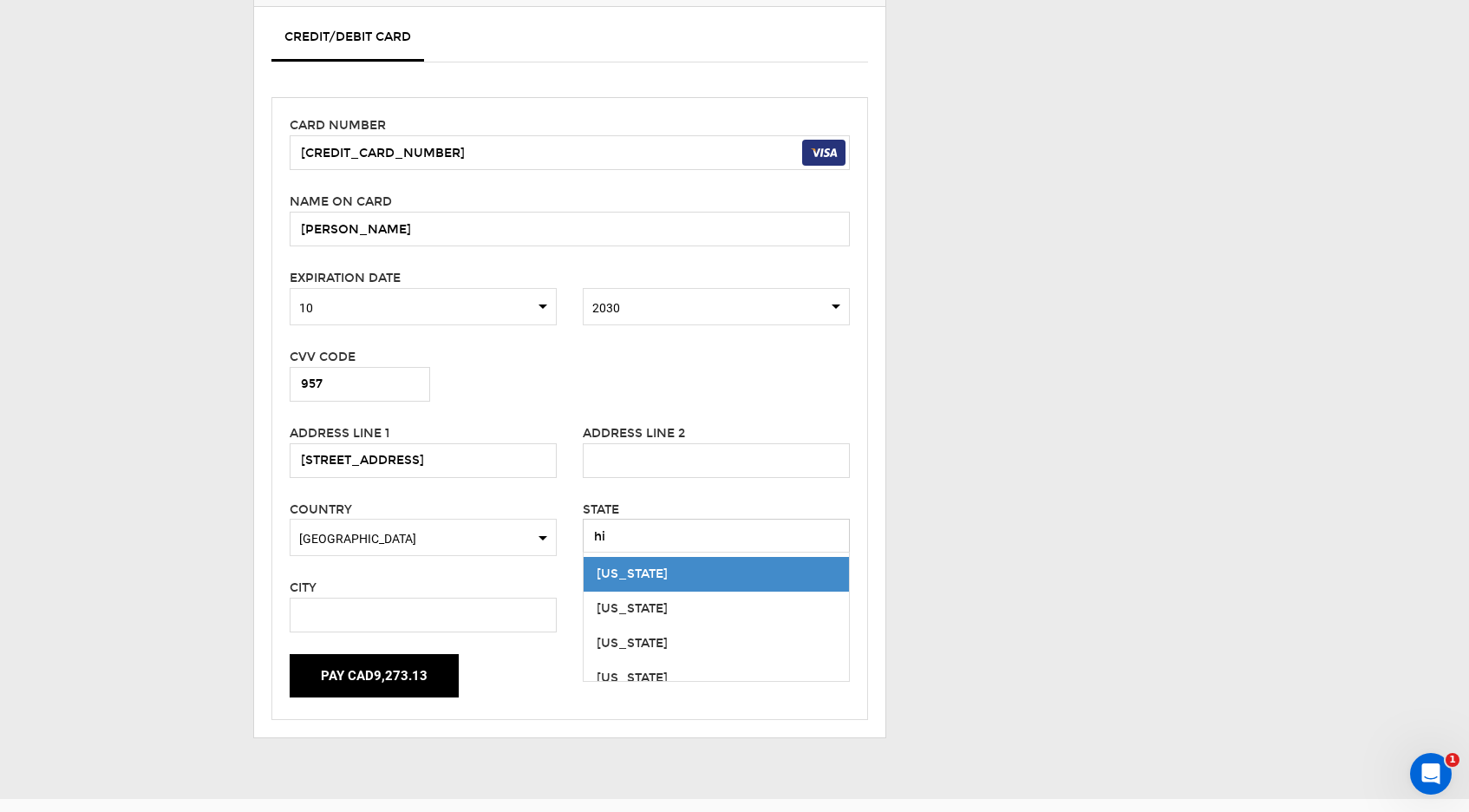
type input "hi"
click at [679, 574] on div "Hawaii" at bounding box center [716, 574] width 239 height 18
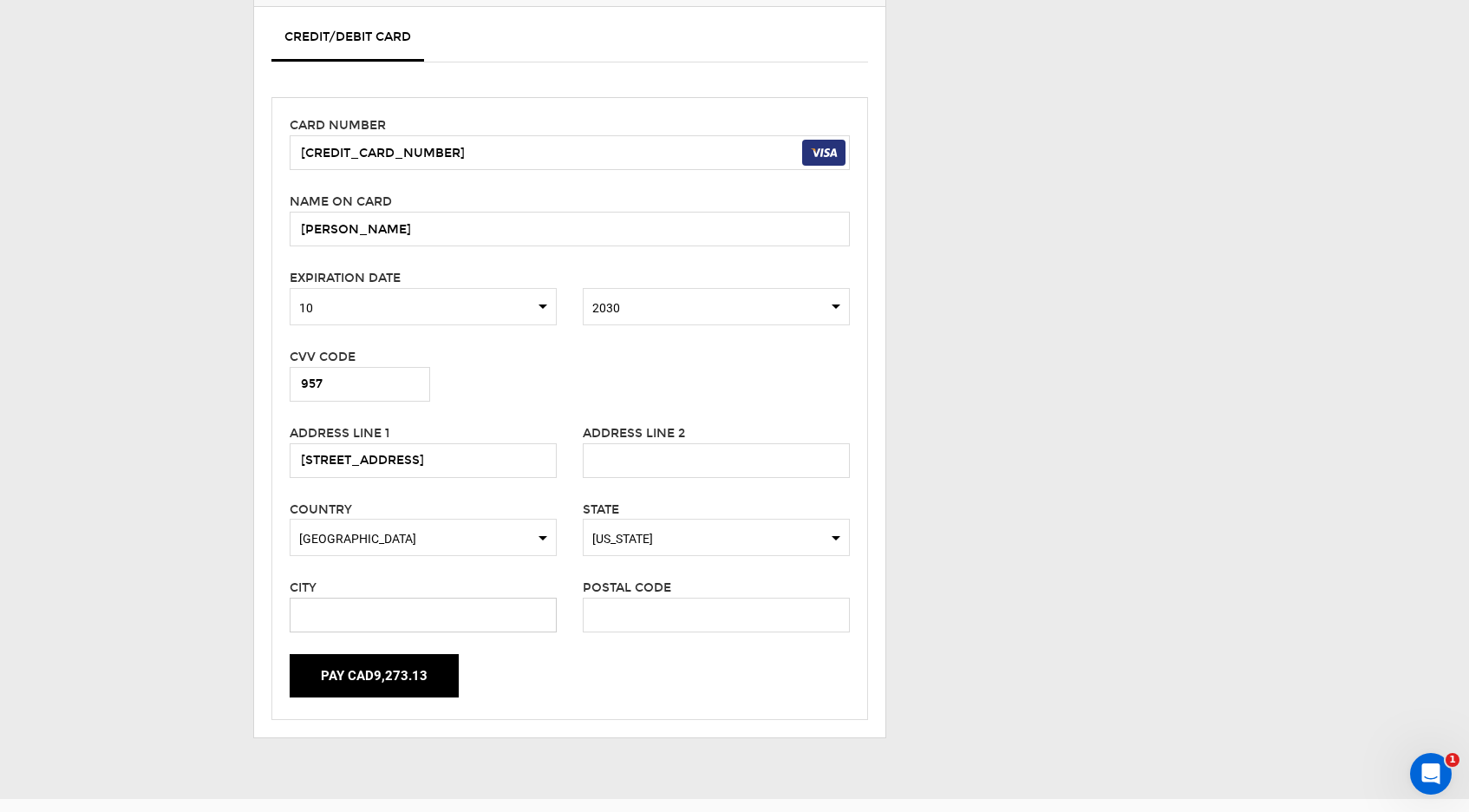
click at [410, 618] on input "text" at bounding box center [424, 614] width 267 height 34
type input "hanlei"
click at [660, 609] on input "text" at bounding box center [717, 614] width 267 height 34
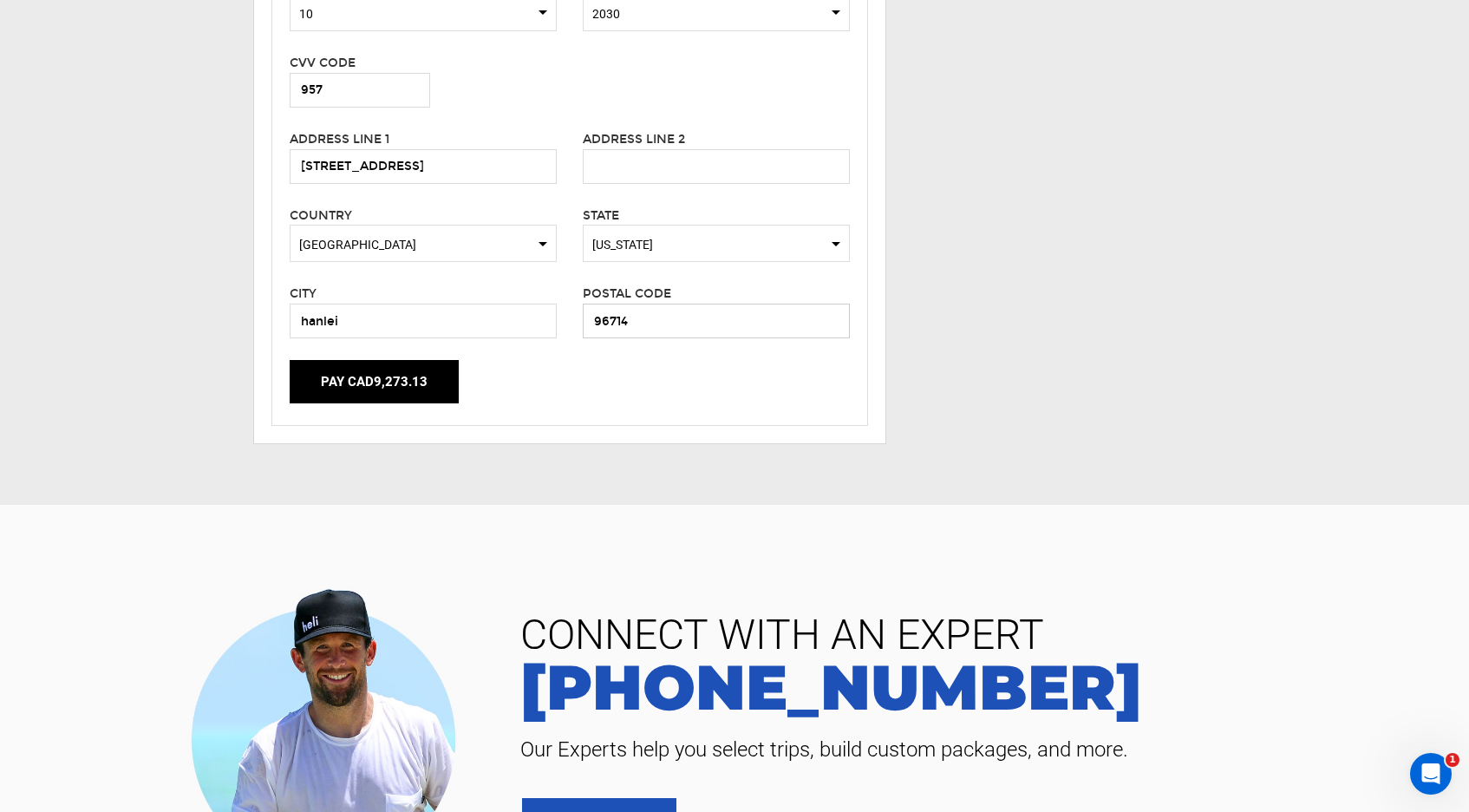
scroll to position [721, 0]
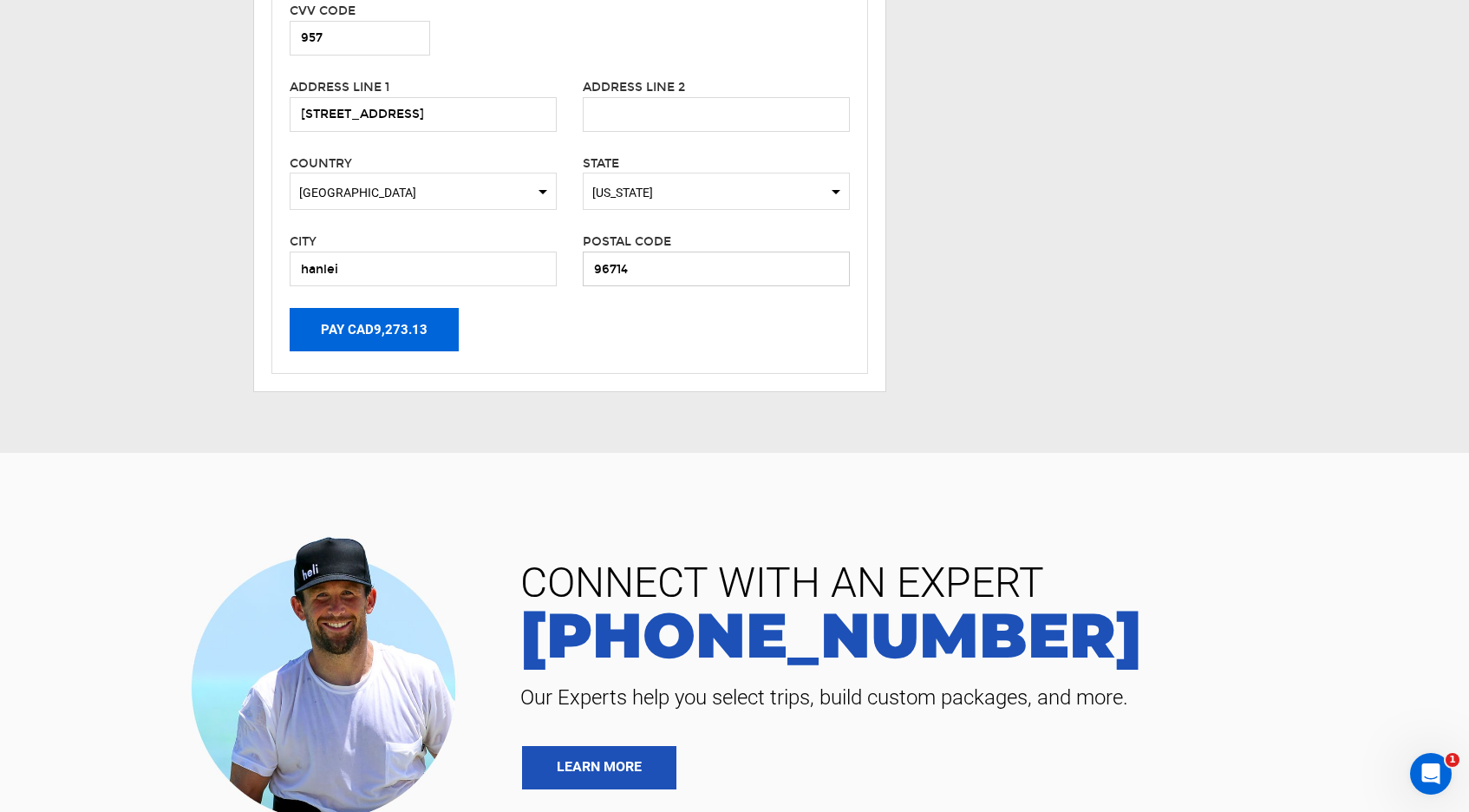
type input "96714"
click at [351, 329] on button "Pay CAD9,273.13" at bounding box center [375, 329] width 169 height 43
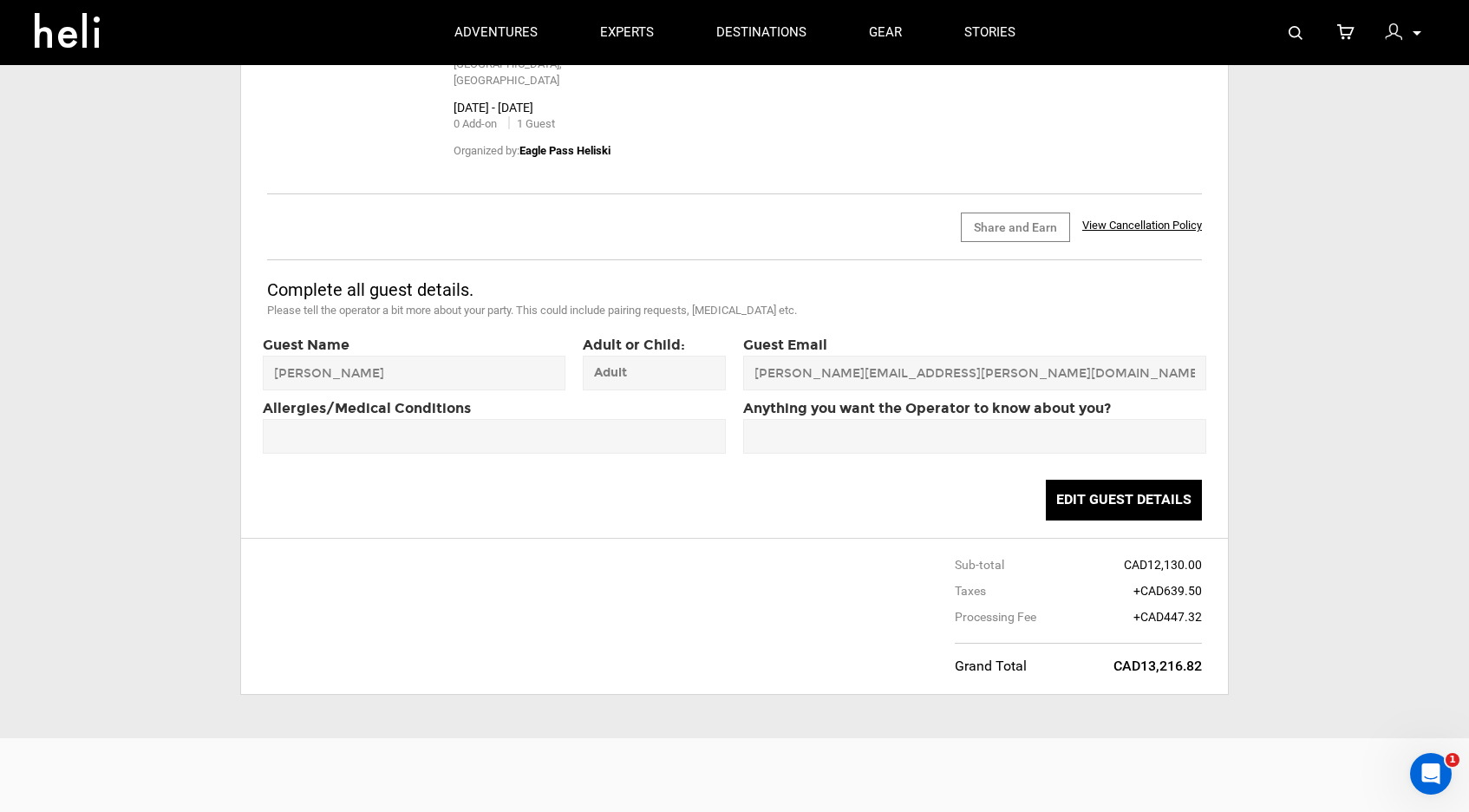
scroll to position [342, 0]
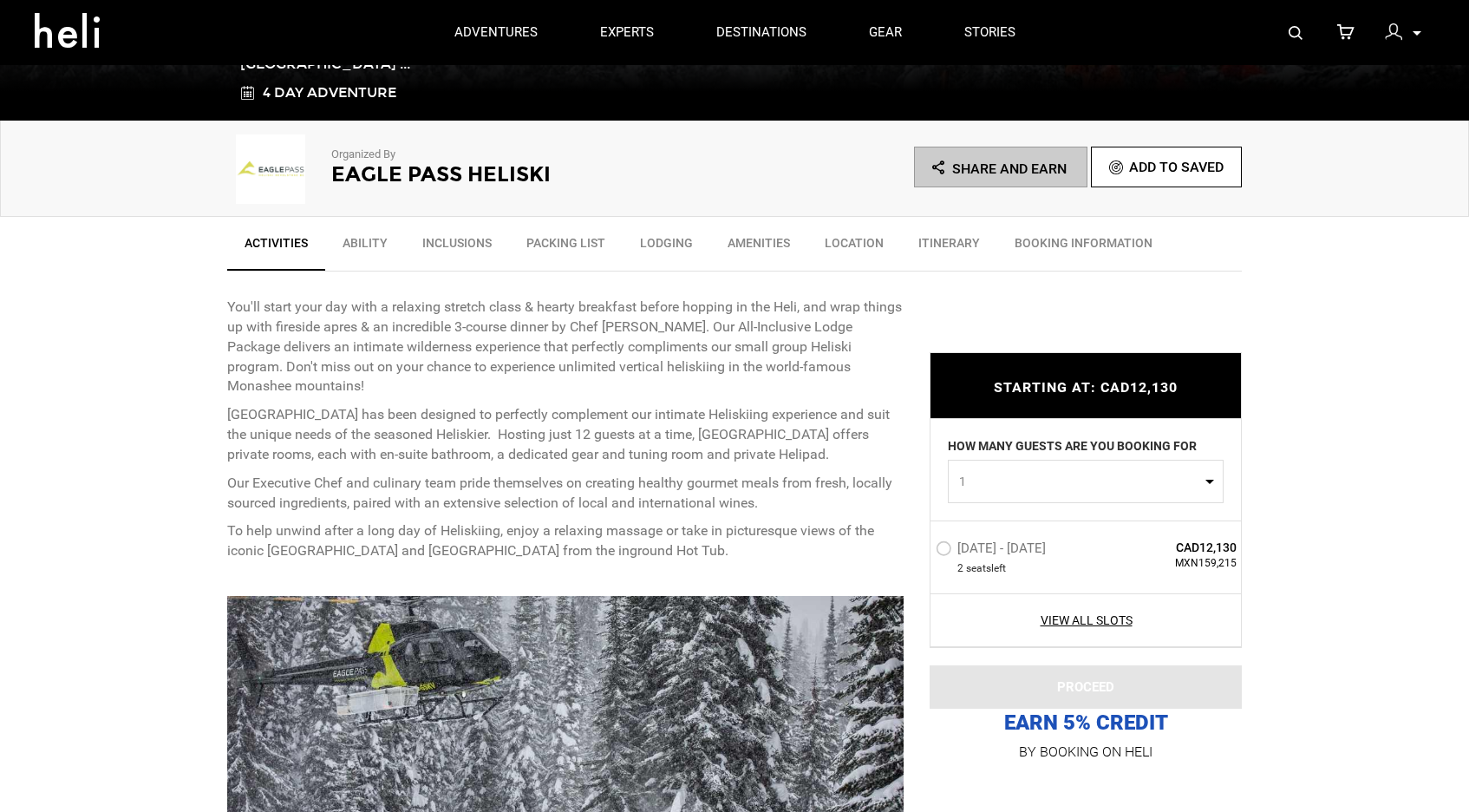
scroll to position [434, 0]
